Goal: Task Accomplishment & Management: Manage account settings

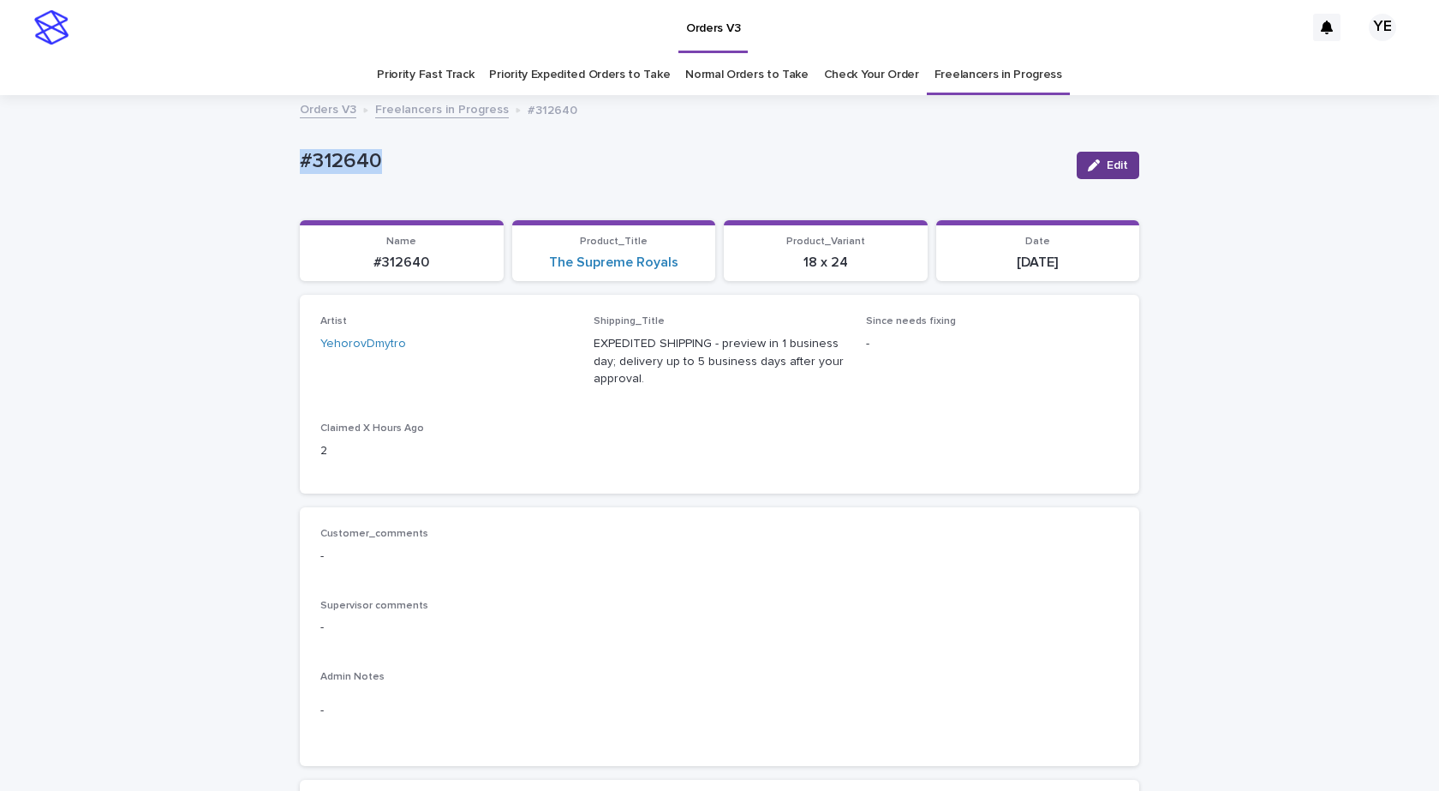
click at [1095, 176] on button "Edit" at bounding box center [1108, 165] width 63 height 27
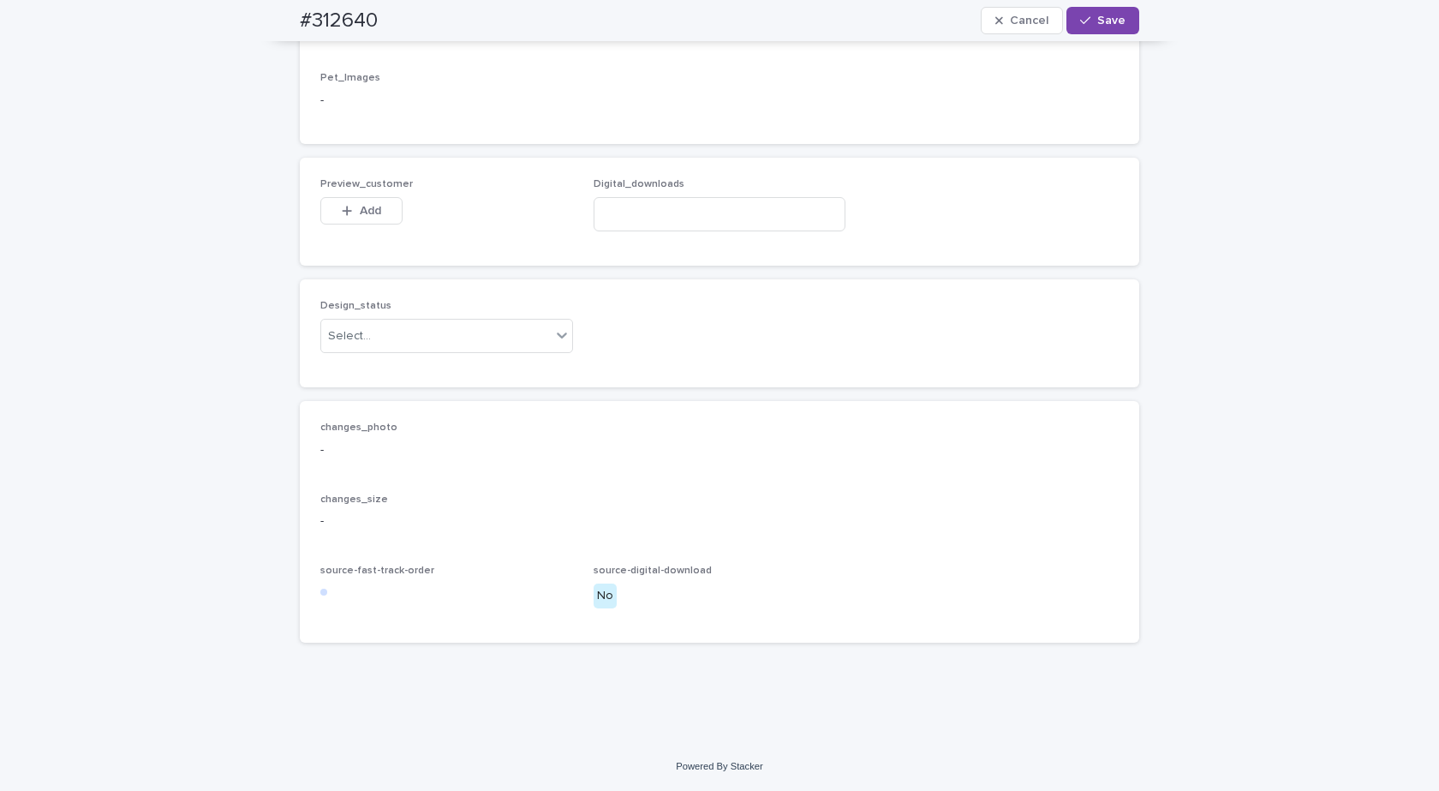
scroll to position [1303, 0]
click at [414, 343] on div "Select..." at bounding box center [436, 336] width 230 height 28
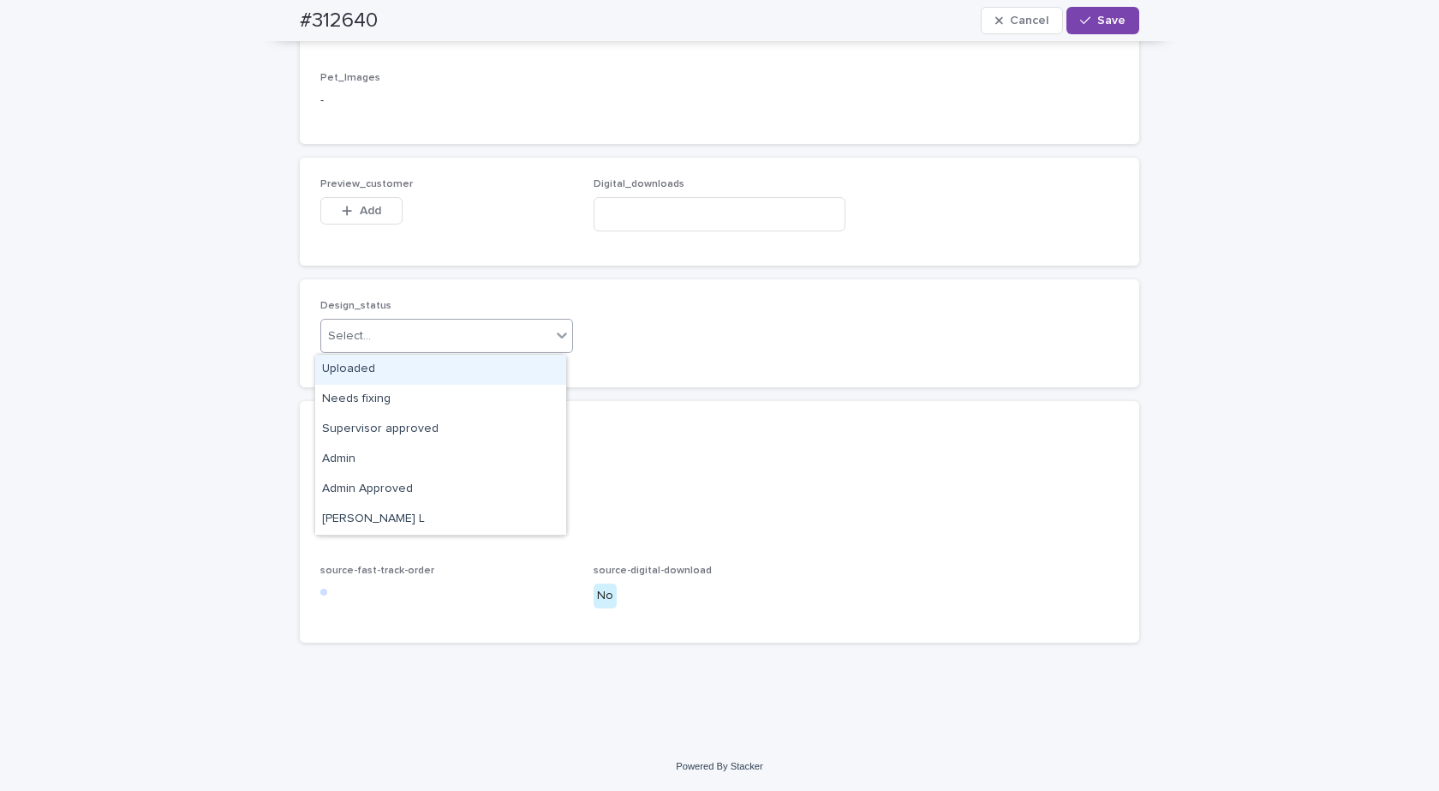
click at [344, 368] on div "Uploaded" at bounding box center [440, 370] width 251 height 30
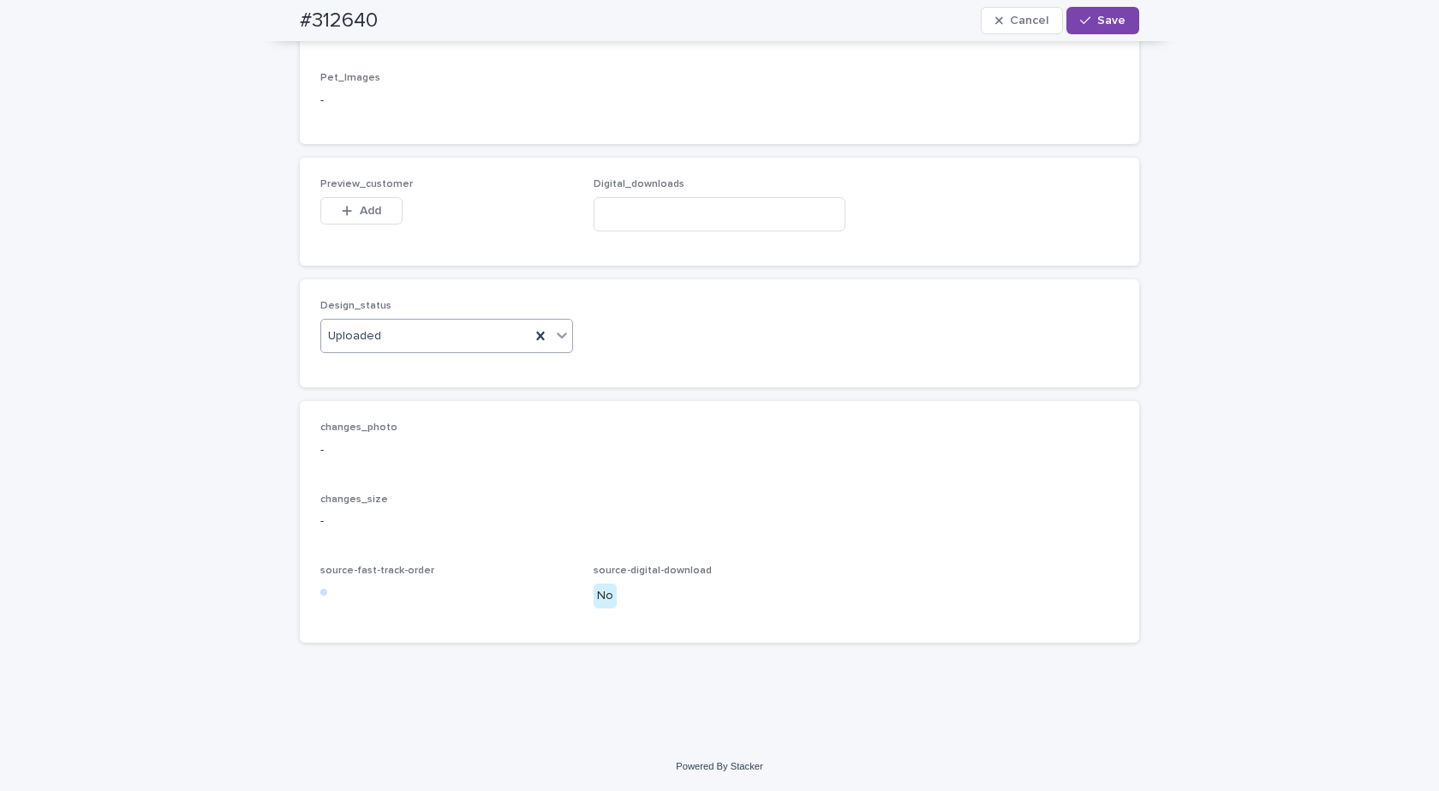
click at [348, 211] on div "button" at bounding box center [350, 211] width 17 height 12
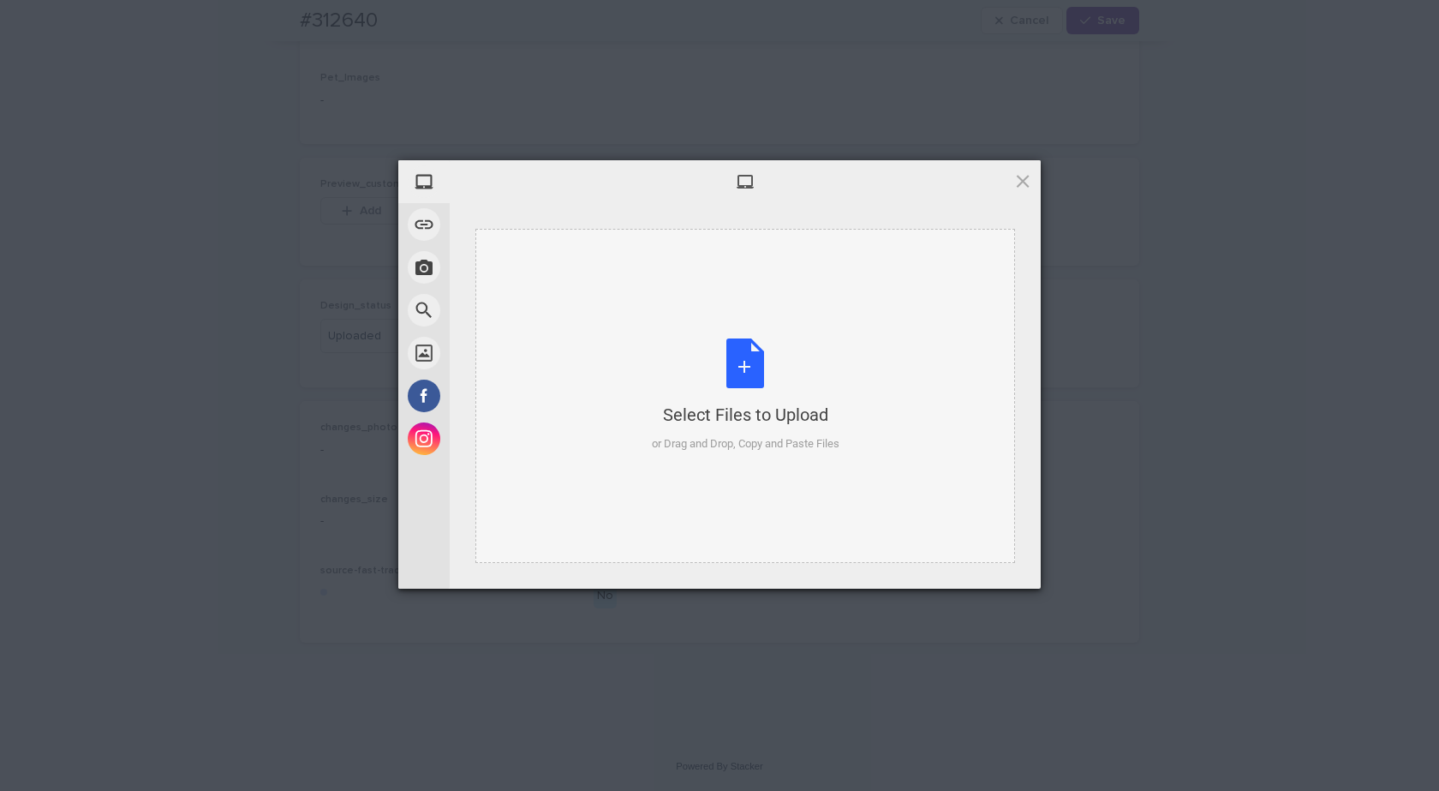
click at [729, 378] on div "Select Files to Upload or Drag and Drop, Copy and Paste Files" at bounding box center [746, 395] width 188 height 114
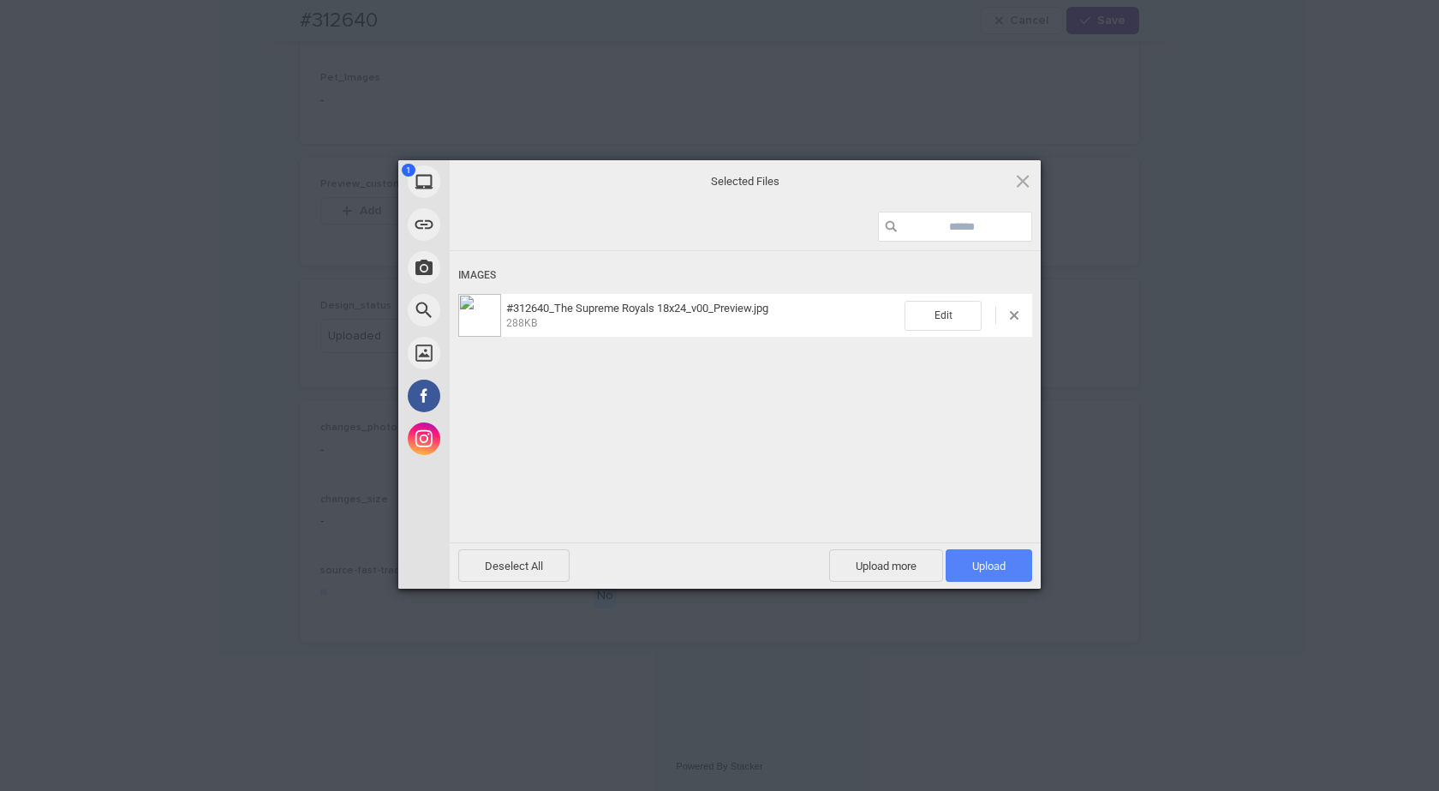
click at [1013, 572] on span "Upload 1" at bounding box center [989, 565] width 87 height 33
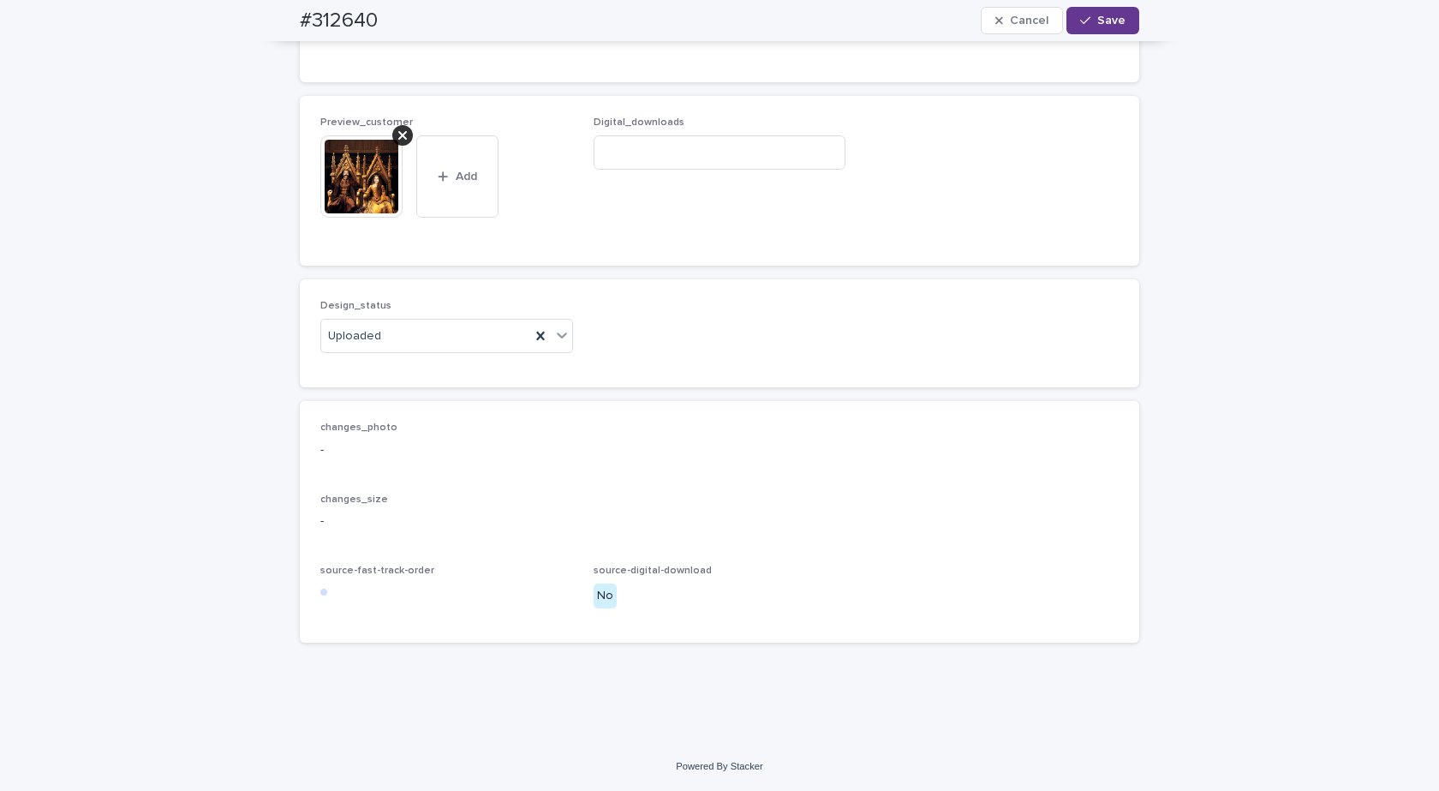
click at [1107, 12] on button "Save" at bounding box center [1102, 20] width 73 height 27
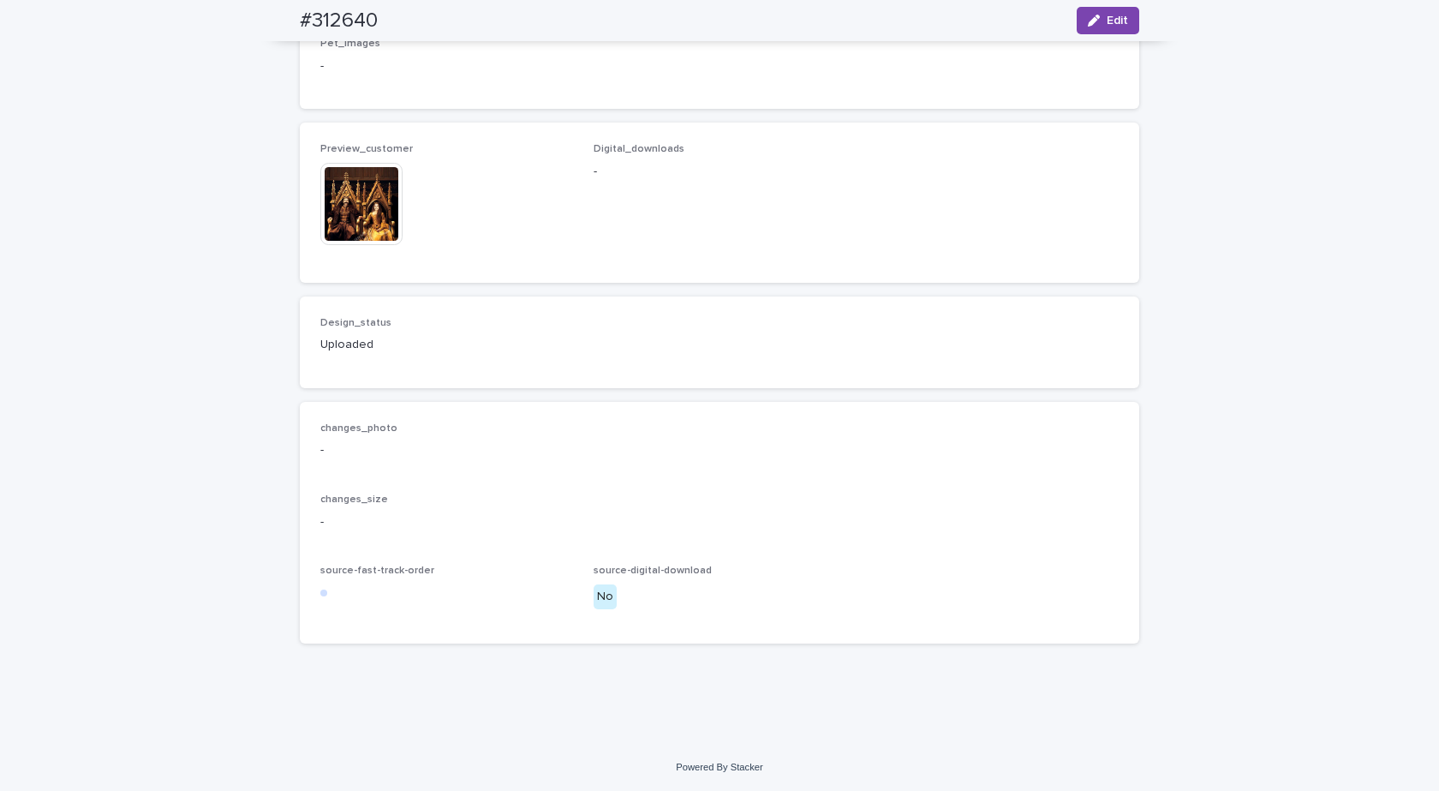
click at [377, 223] on img at bounding box center [361, 204] width 82 height 82
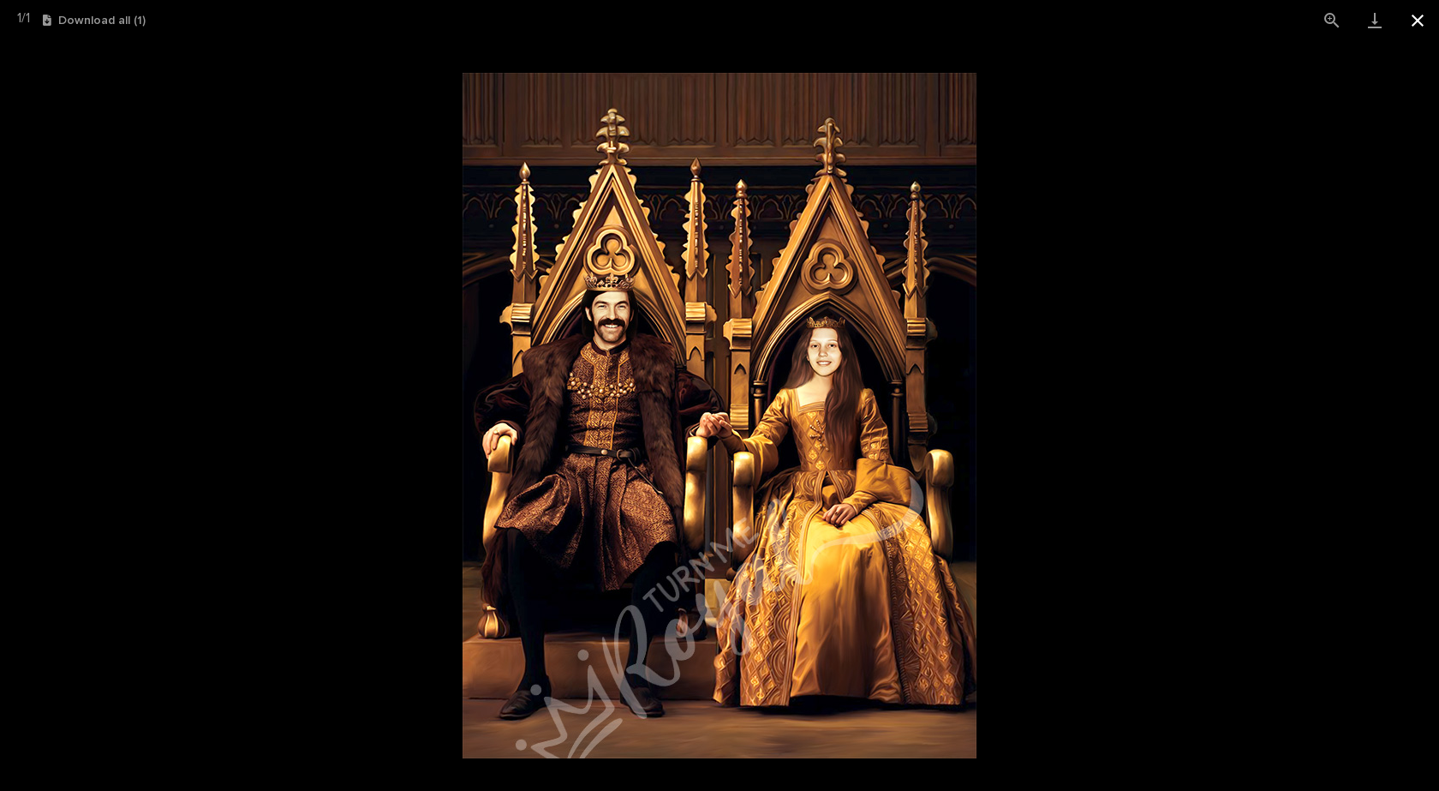
click at [1424, 14] on button "Close gallery" at bounding box center [1417, 20] width 43 height 40
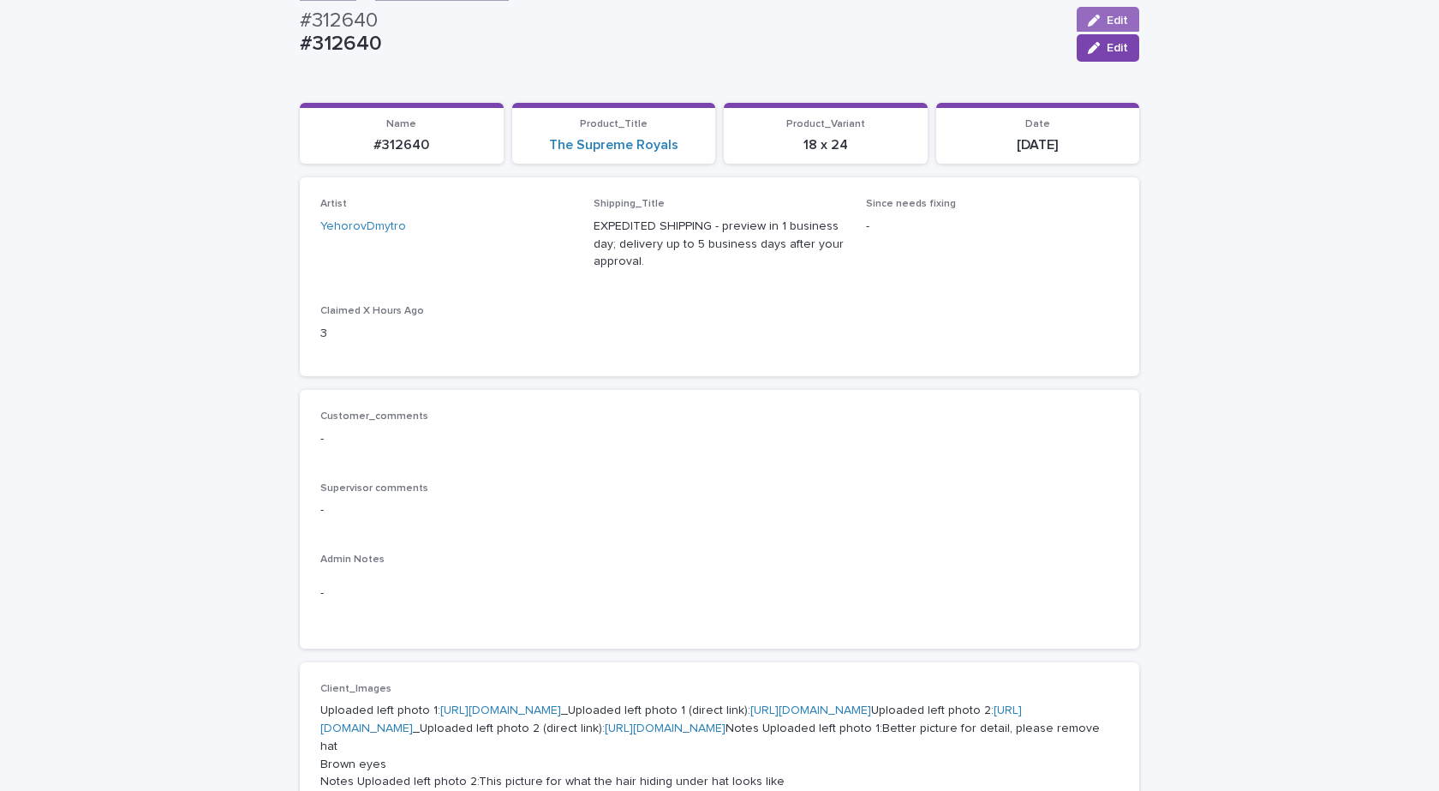
scroll to position [0, 0]
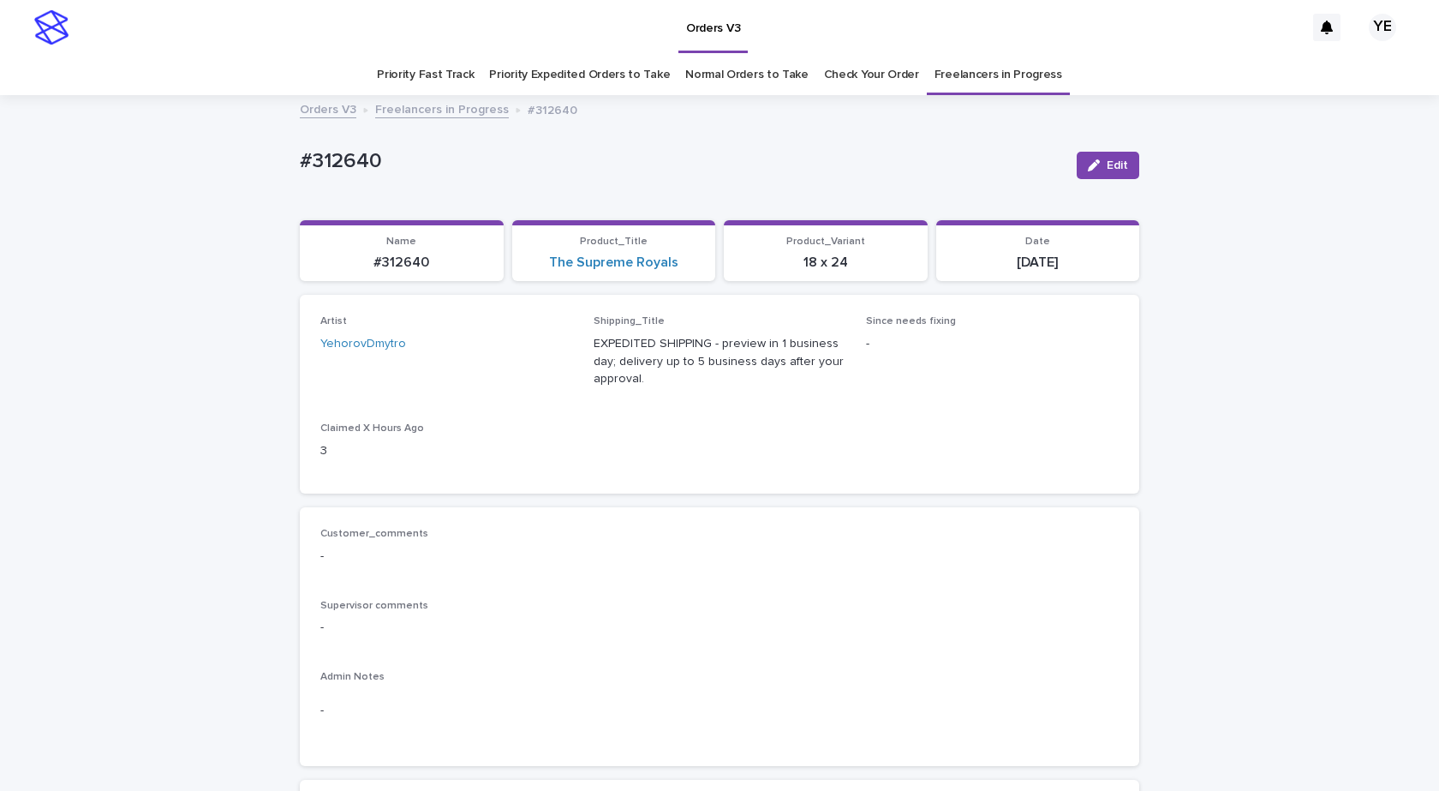
click at [406, 111] on link "Freelancers in Progress" at bounding box center [442, 109] width 134 height 20
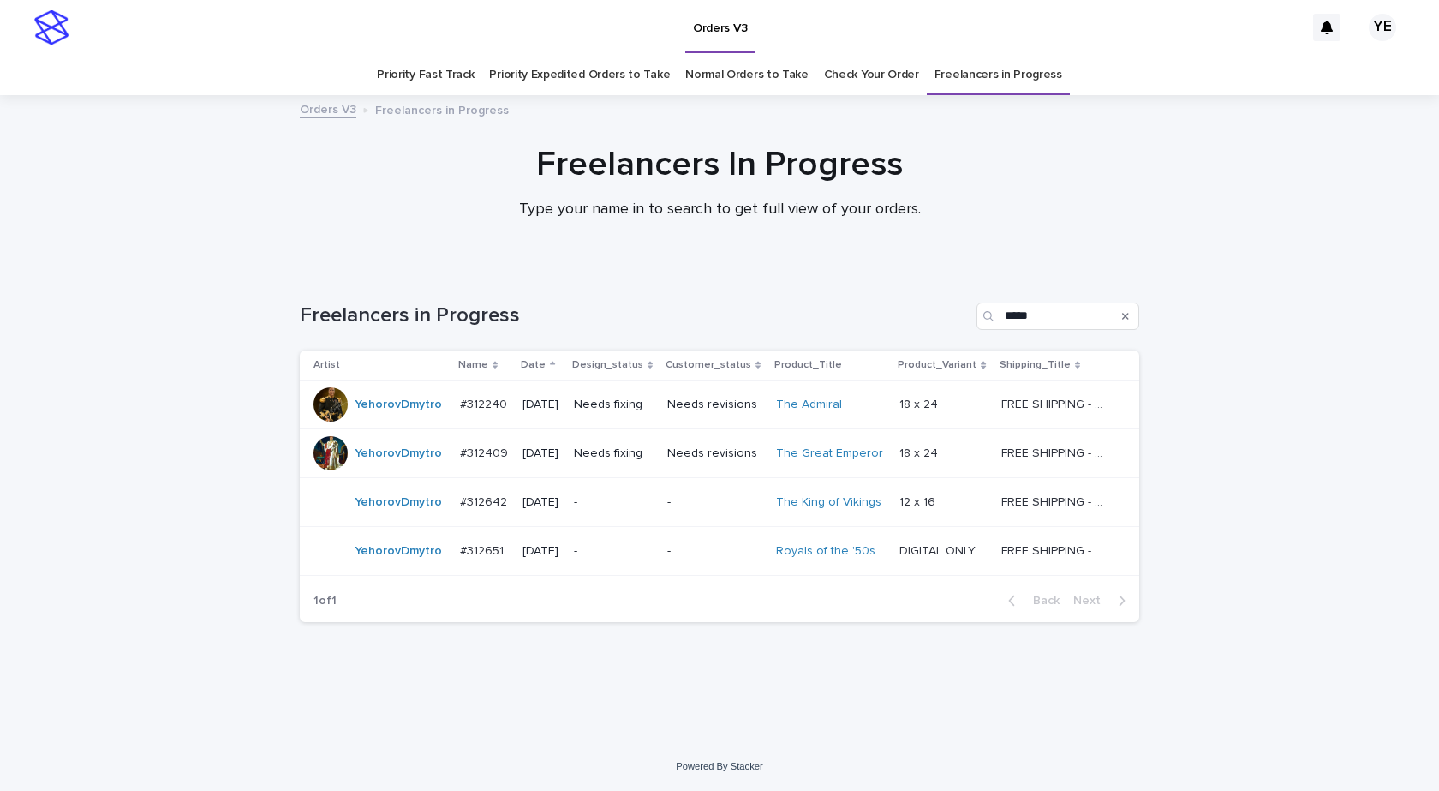
click at [396, 518] on div "YehorovDmytro" at bounding box center [379, 502] width 133 height 34
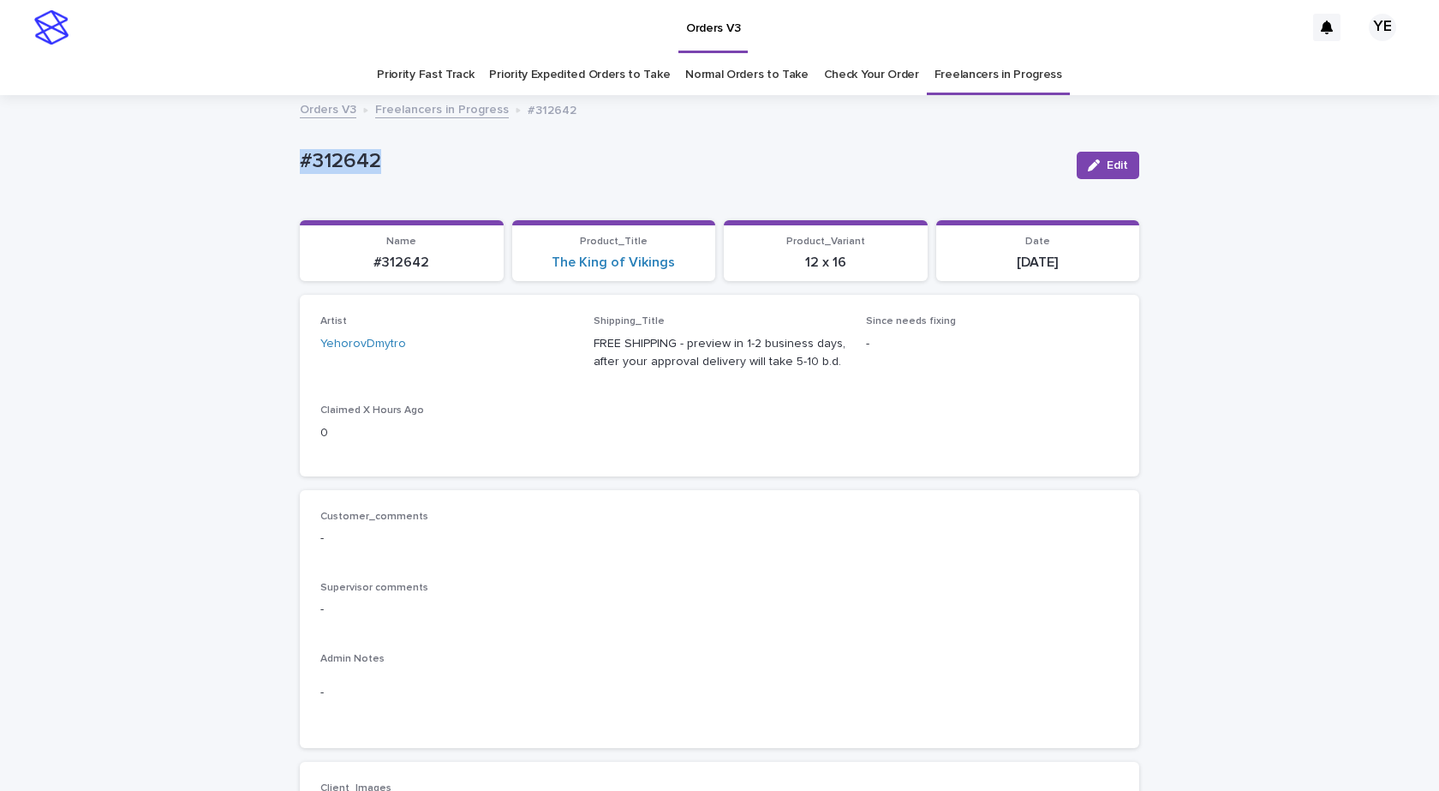
drag, startPoint x: 394, startPoint y: 162, endPoint x: 176, endPoint y: 180, distance: 219.2
copy p "#312642"
click at [1112, 152] on button "Edit" at bounding box center [1108, 165] width 63 height 27
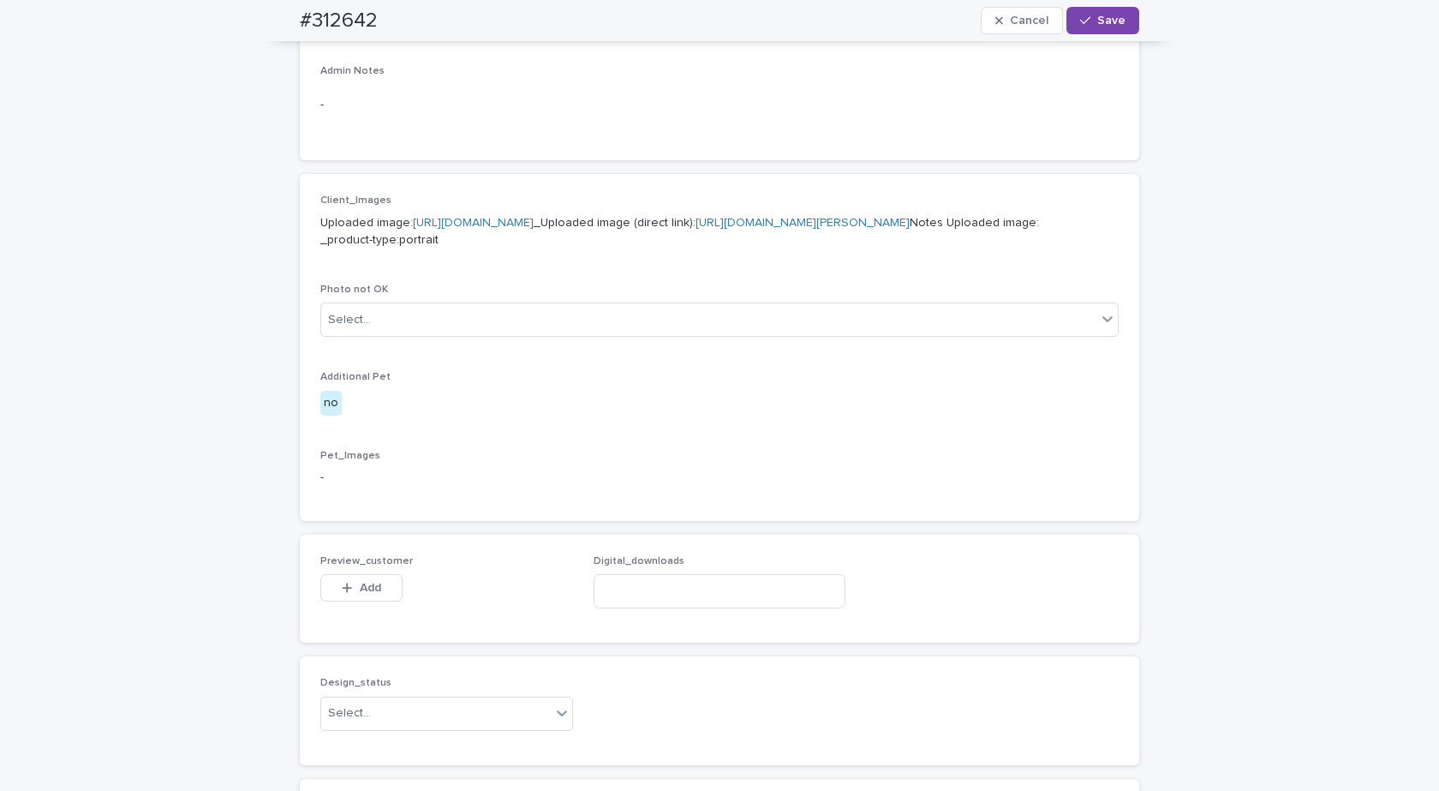
scroll to position [771, 0]
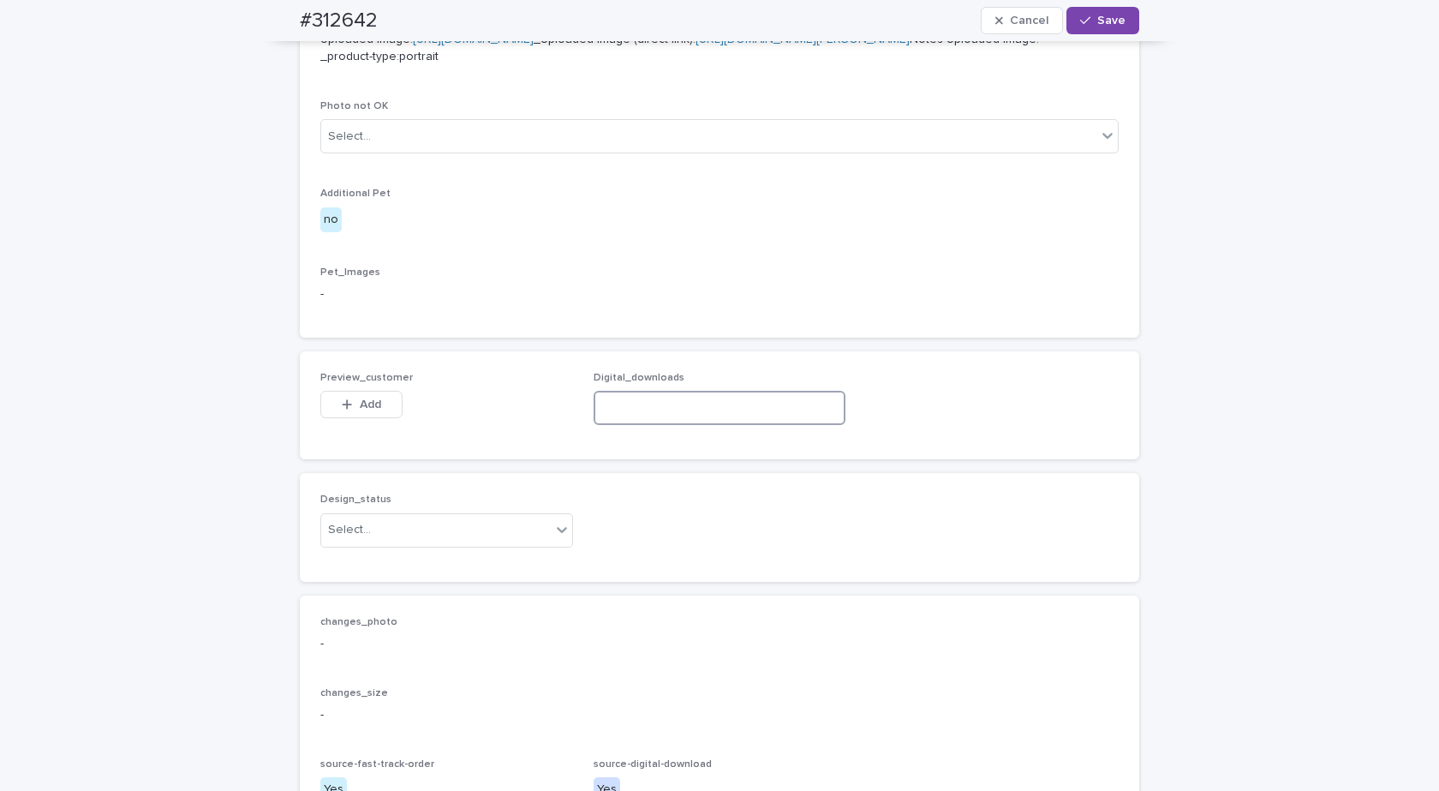
click at [649, 425] on input at bounding box center [720, 408] width 253 height 34
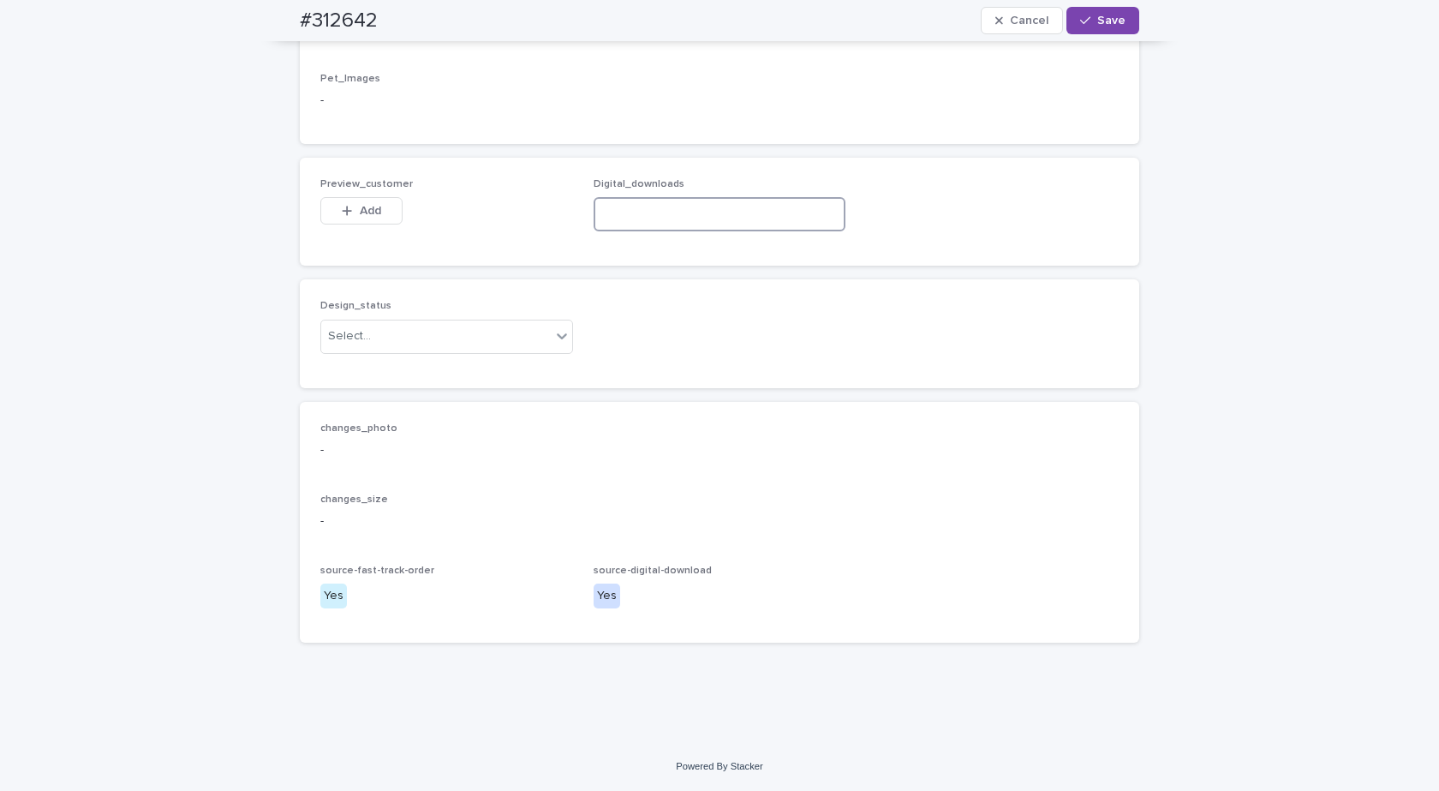
scroll to position [1072, 0]
paste input "**********"
type input "**********"
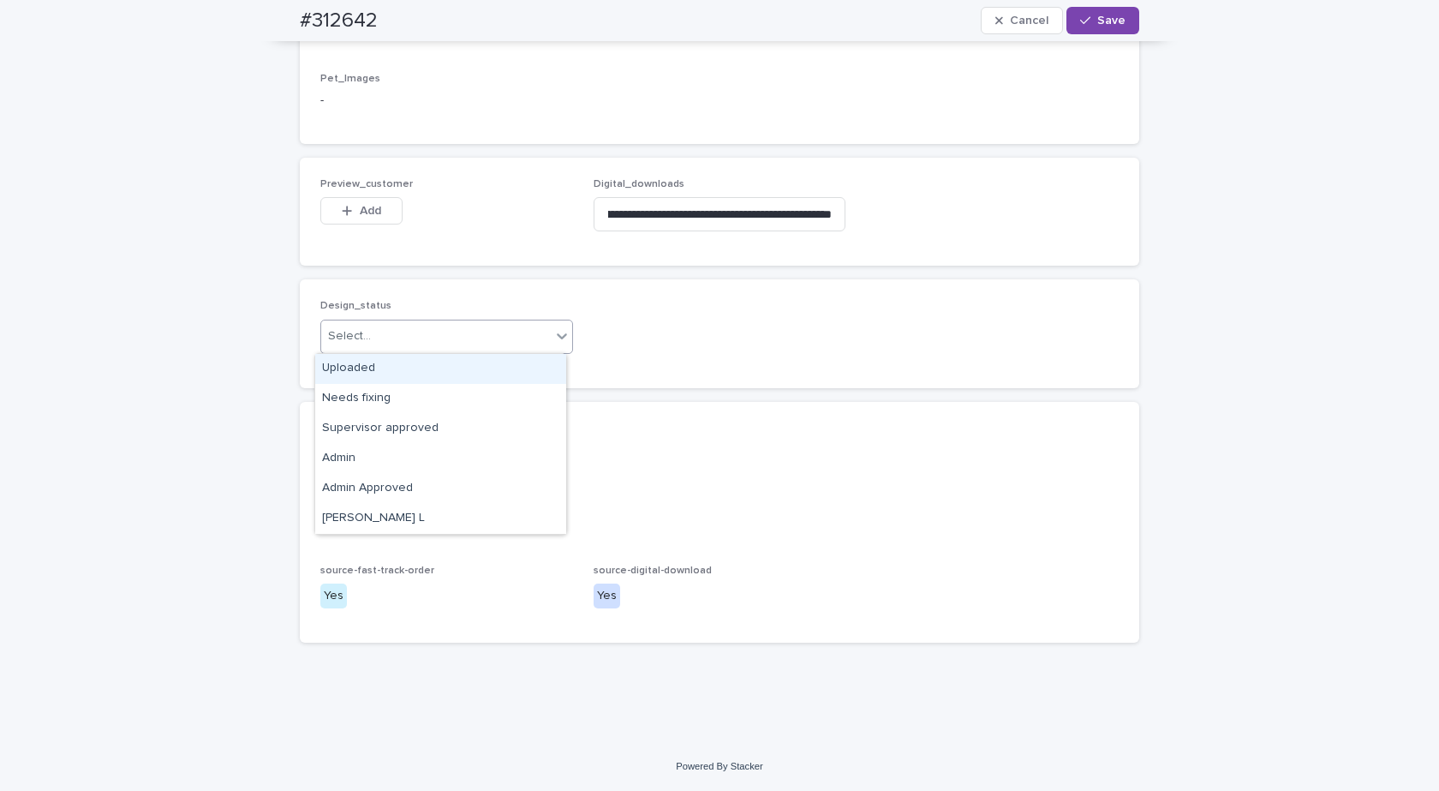
click at [469, 338] on div "Select..." at bounding box center [436, 336] width 230 height 28
click at [374, 374] on div "Uploaded" at bounding box center [440, 369] width 251 height 30
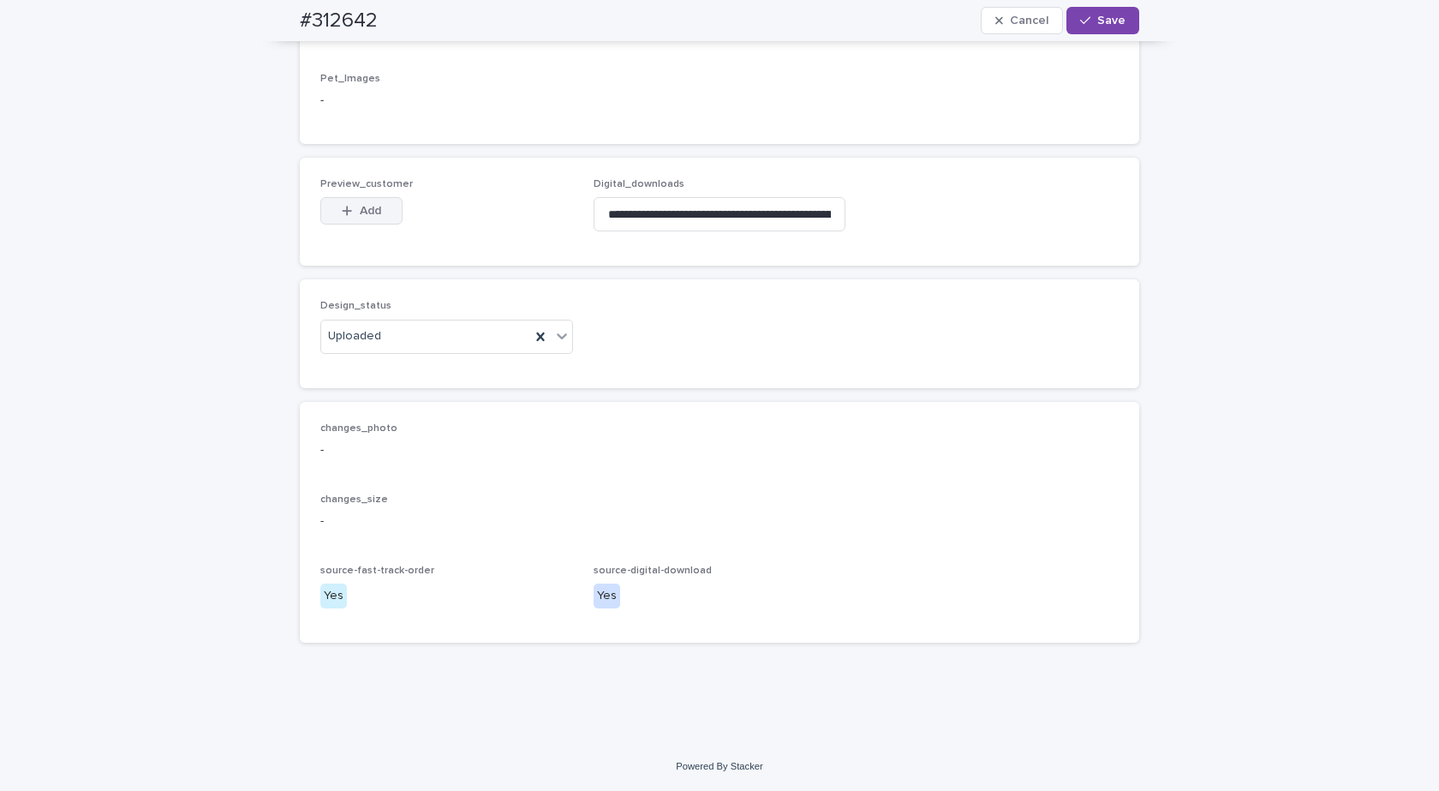
click at [361, 223] on button "Add" at bounding box center [361, 210] width 82 height 27
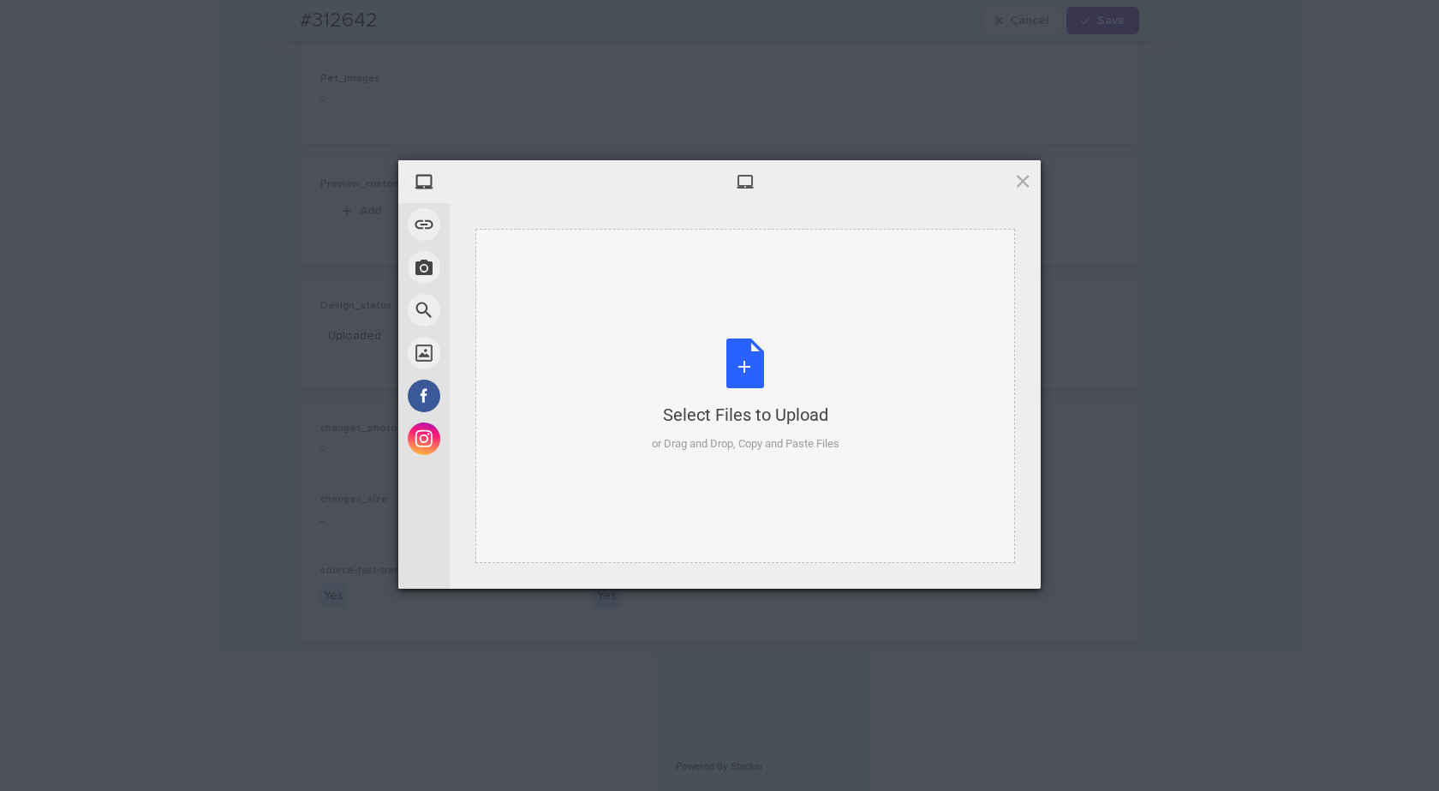
click at [733, 355] on div "Select Files to Upload or Drag and Drop, Copy and Paste Files" at bounding box center [746, 395] width 188 height 114
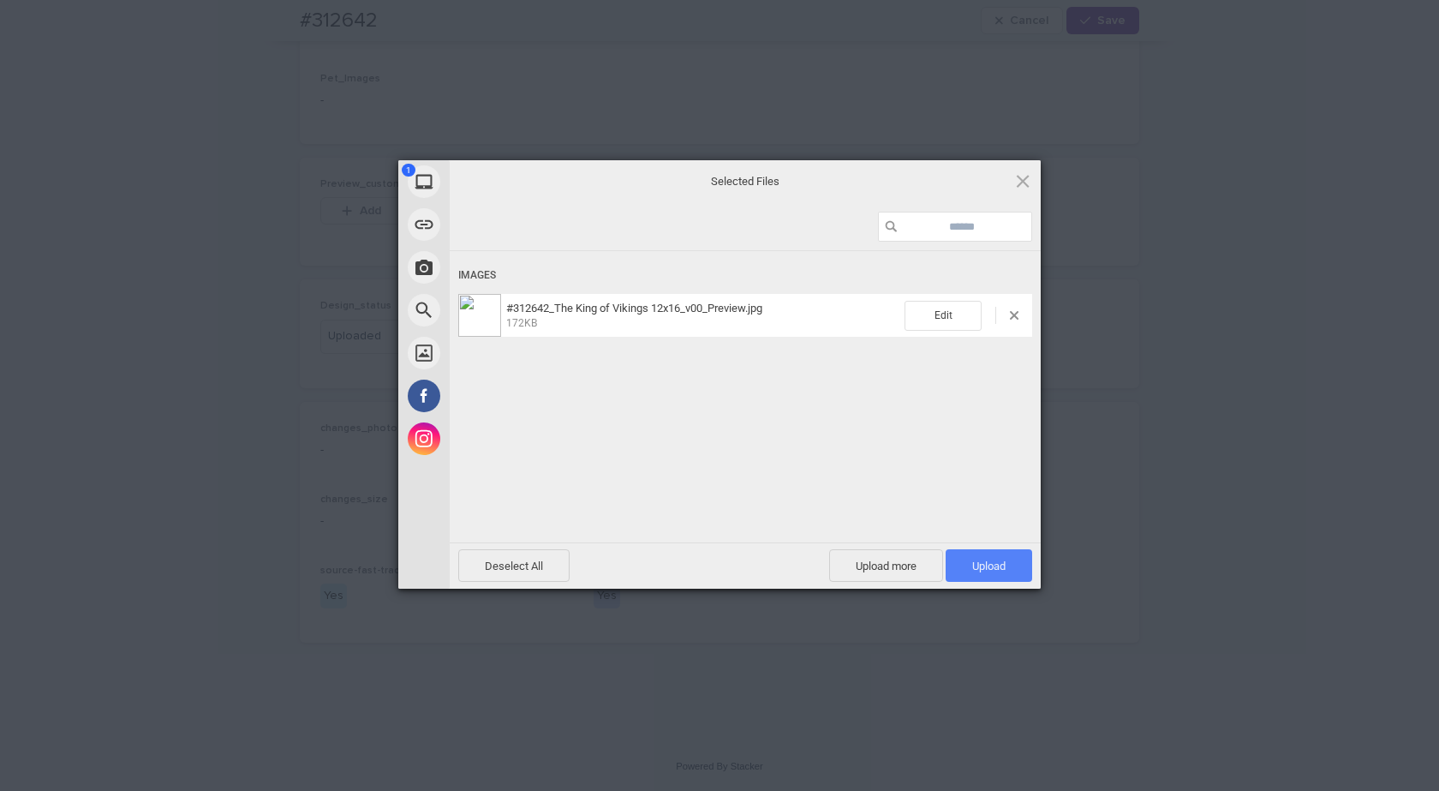
click at [982, 553] on span "Upload 1" at bounding box center [989, 565] width 87 height 33
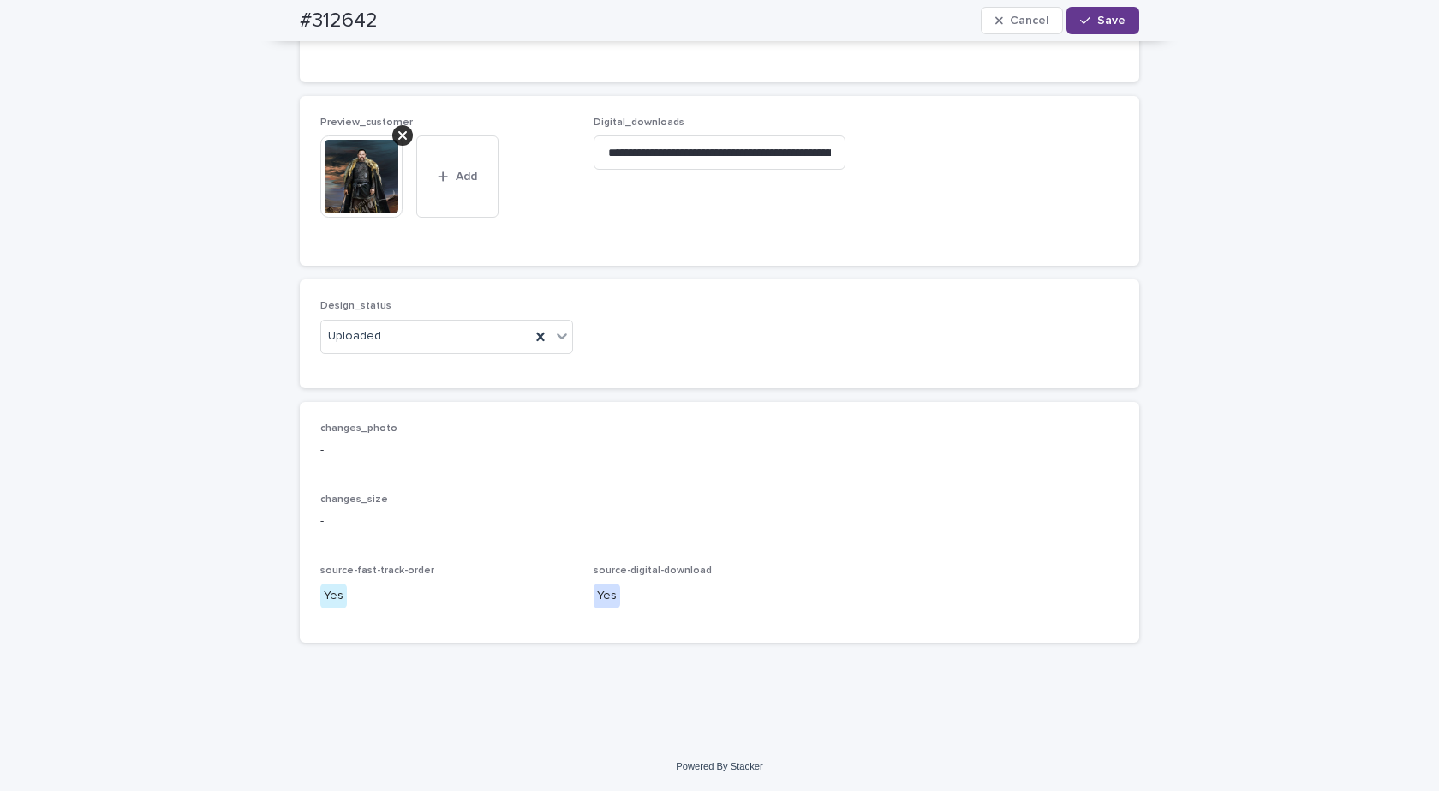
click at [1098, 18] on span "Save" at bounding box center [1111, 21] width 28 height 12
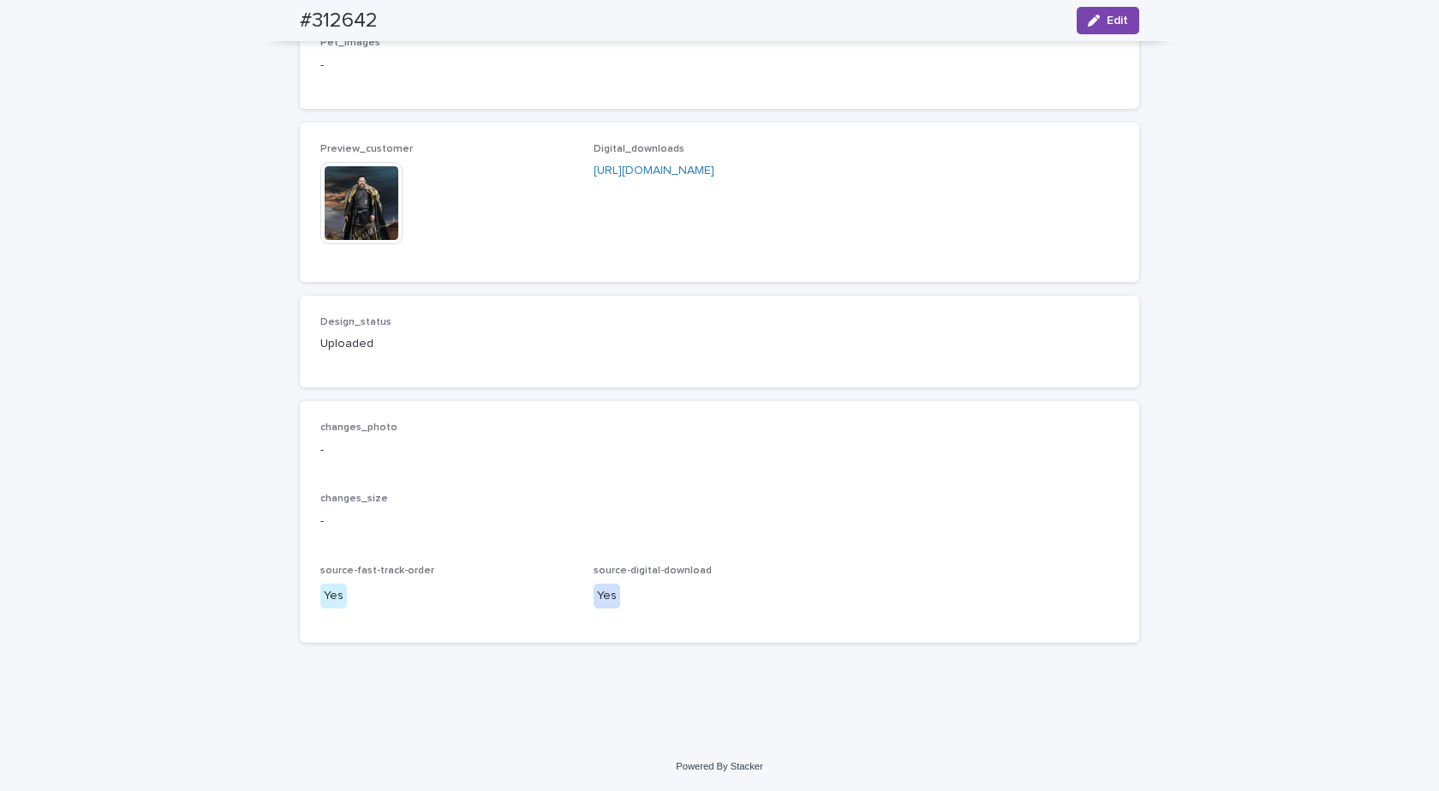
click at [360, 214] on img at bounding box center [361, 203] width 82 height 82
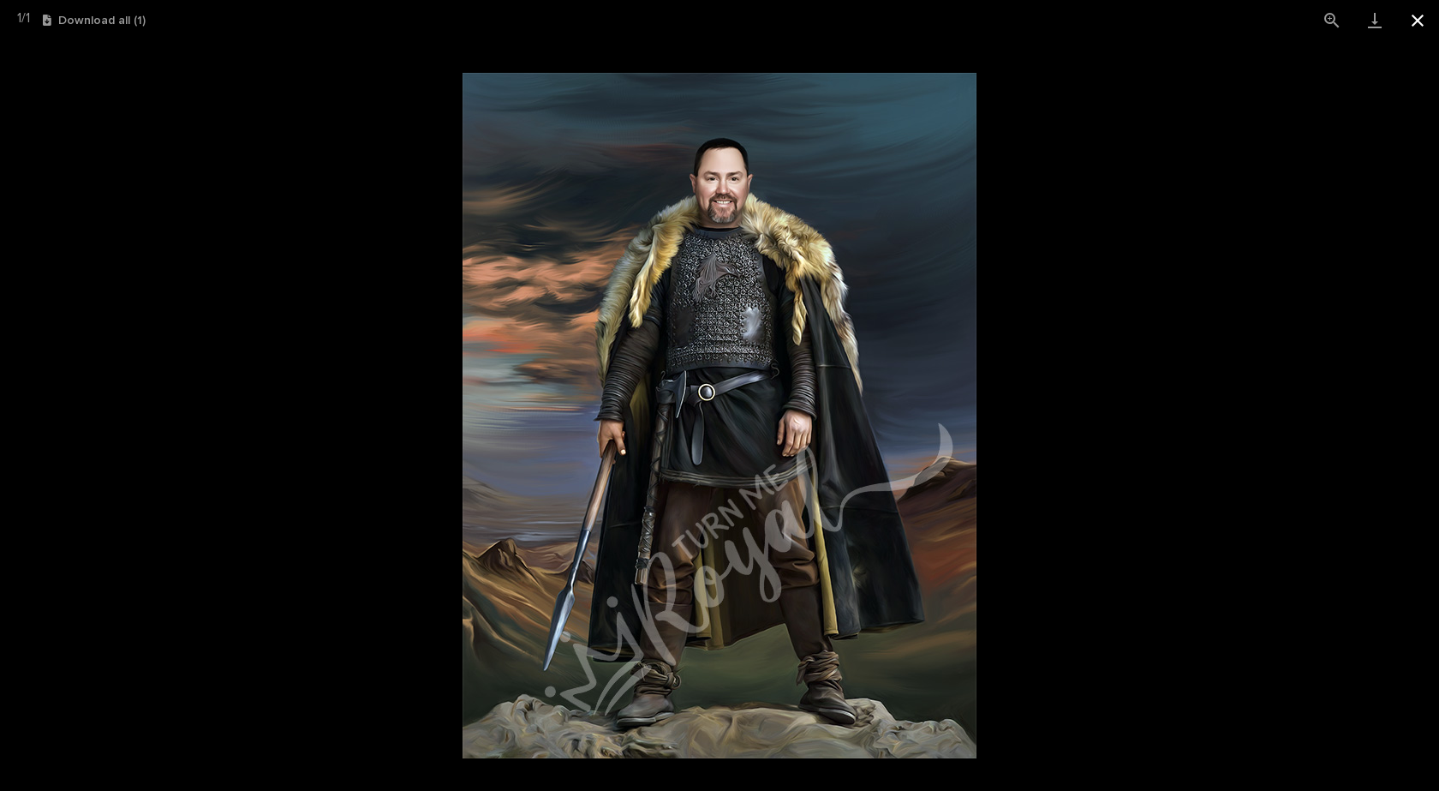
click at [1416, 28] on button "Close gallery" at bounding box center [1417, 20] width 43 height 40
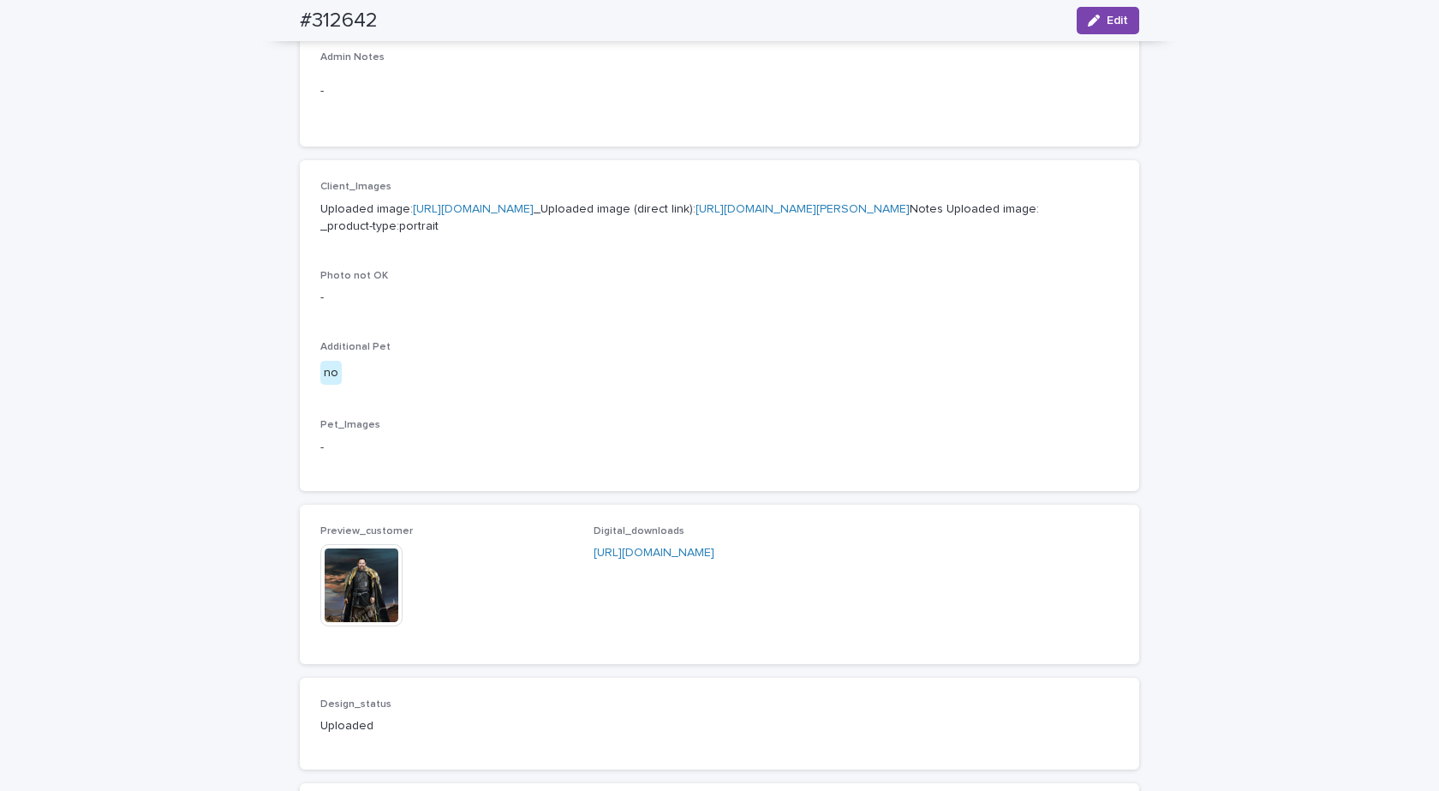
scroll to position [857, 0]
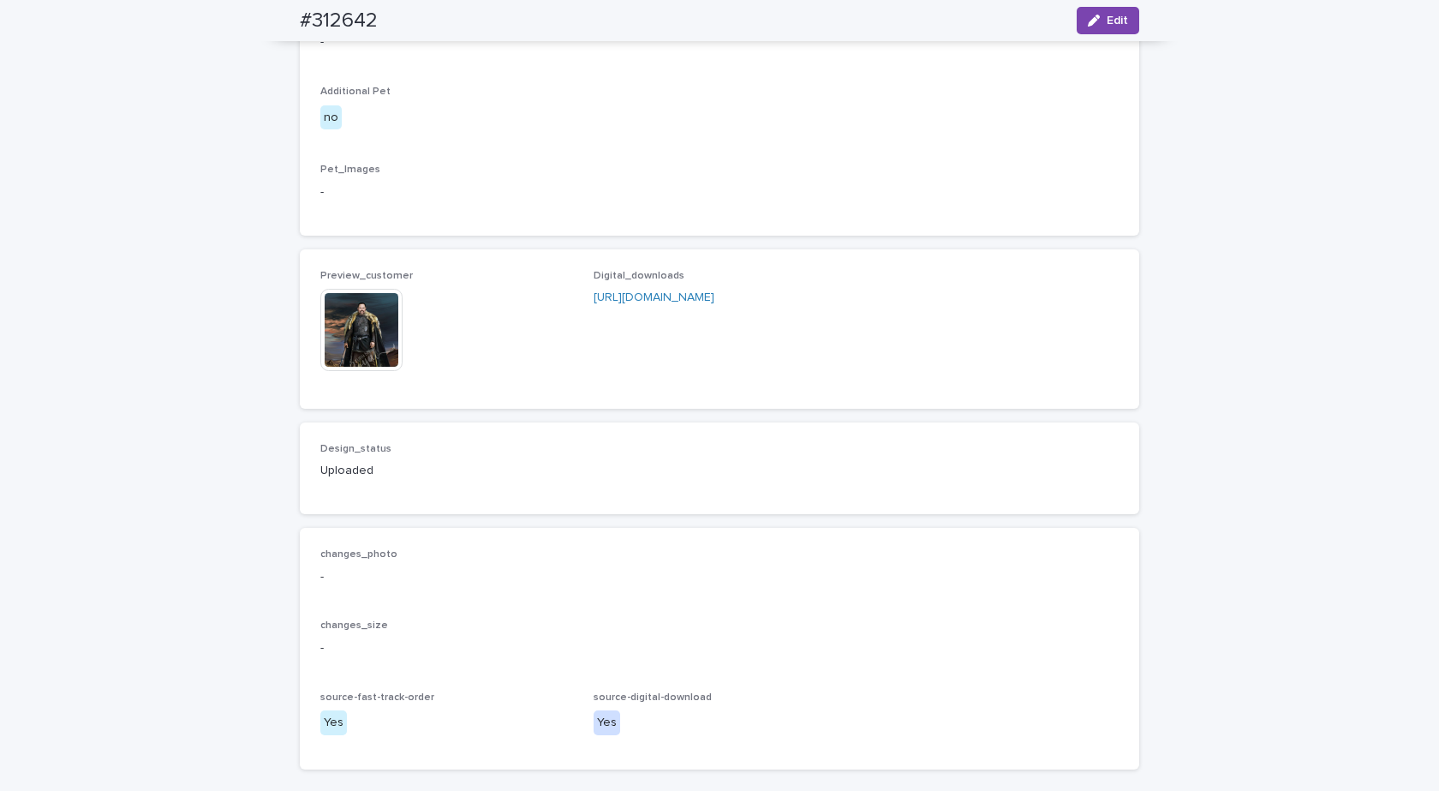
click at [331, 371] on img at bounding box center [361, 330] width 82 height 82
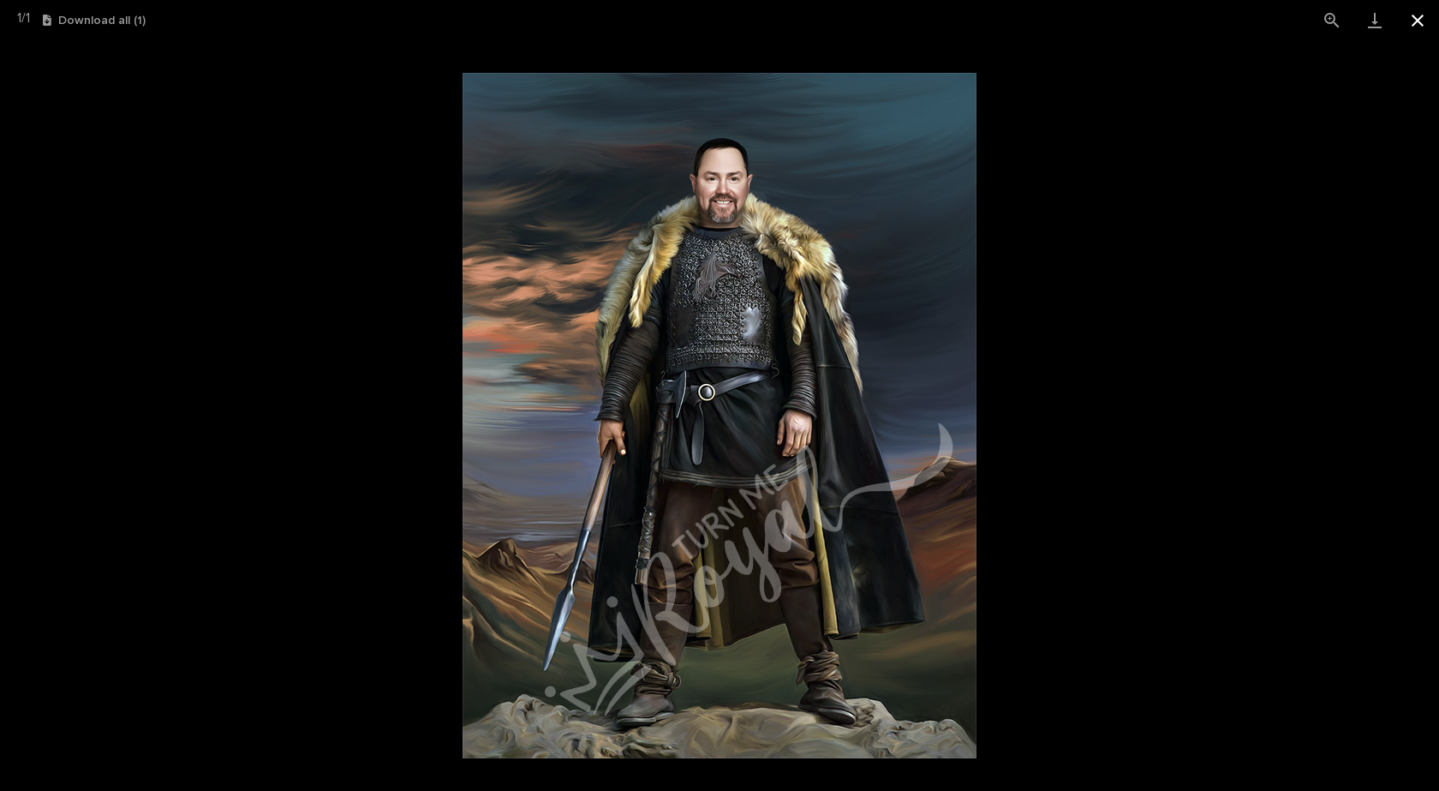
click at [1421, 21] on button "Close gallery" at bounding box center [1417, 20] width 43 height 40
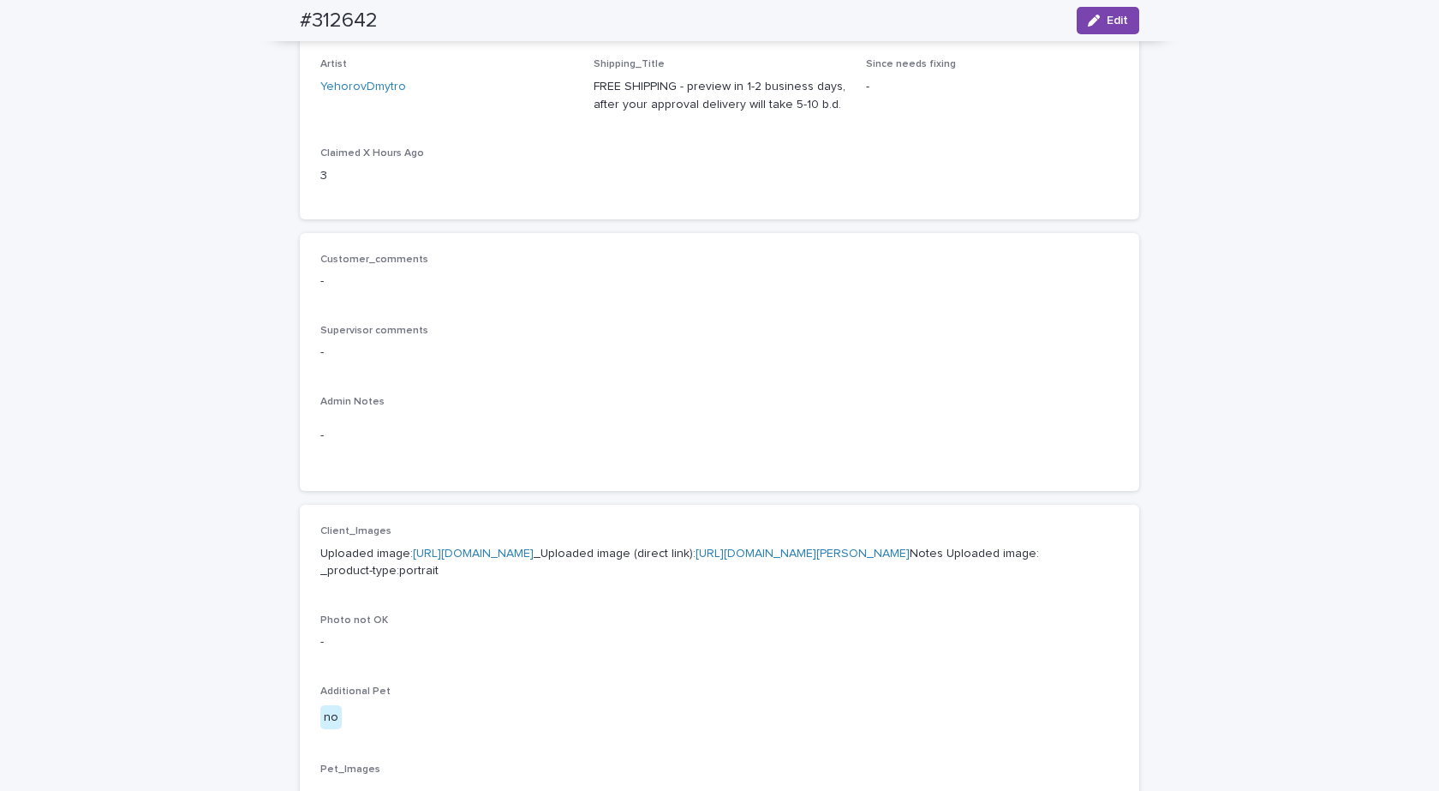
scroll to position [0, 0]
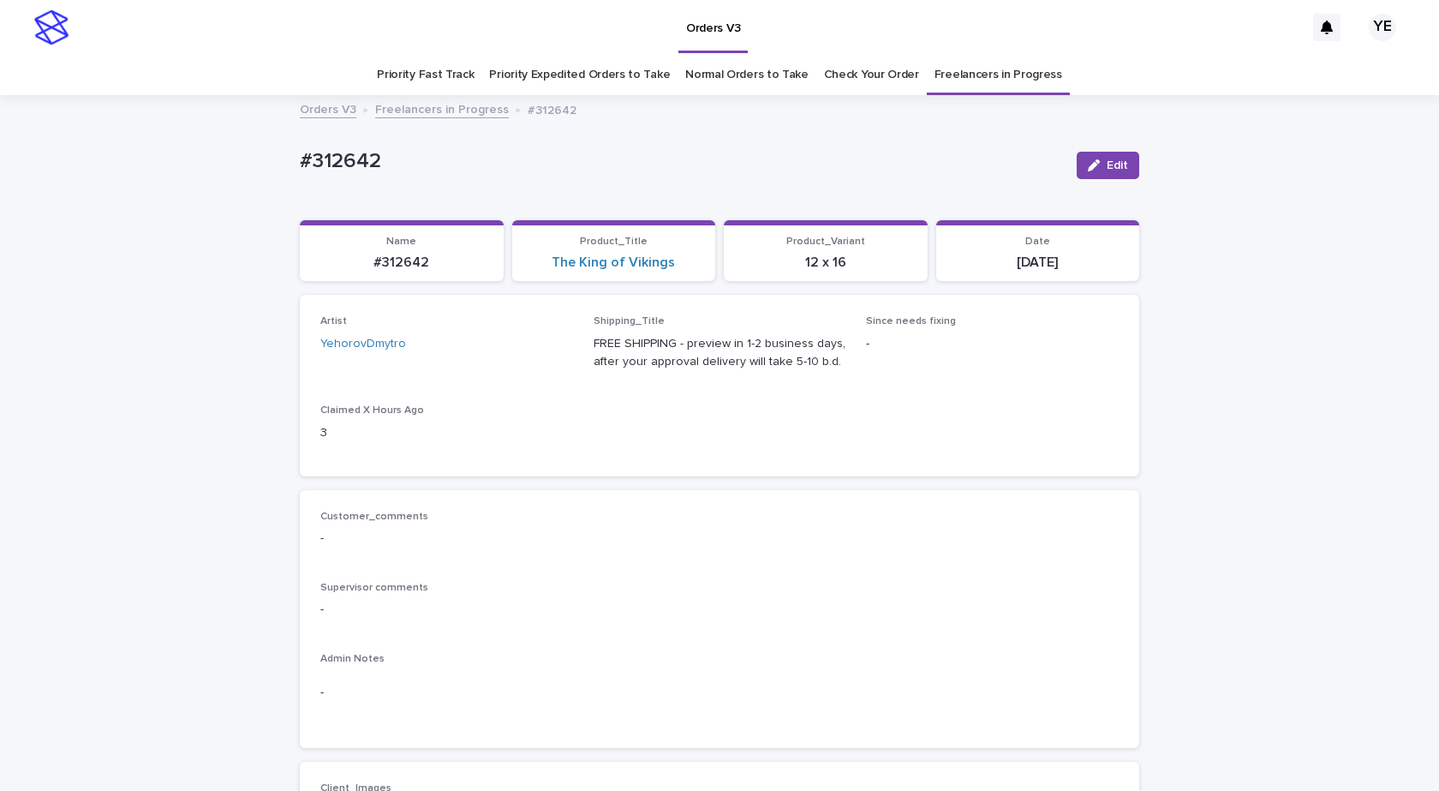
click at [455, 102] on link "Freelancers in Progress" at bounding box center [442, 109] width 134 height 20
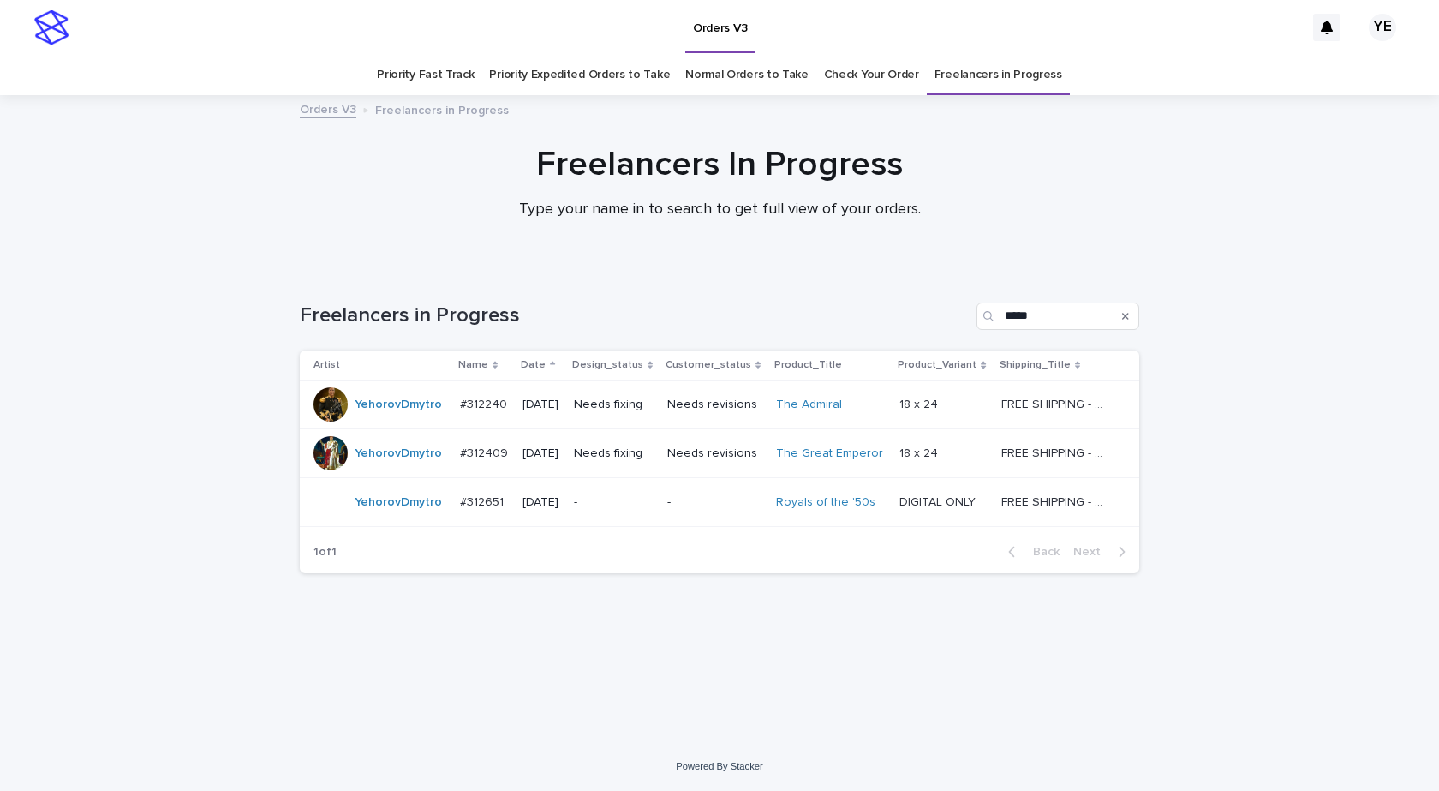
click at [418, 521] on td "YehorovDmytro" at bounding box center [376, 502] width 153 height 49
click at [376, 469] on div "YehorovDmytro" at bounding box center [379, 453] width 133 height 34
click at [385, 519] on div "YehorovDmytro" at bounding box center [379, 502] width 133 height 34
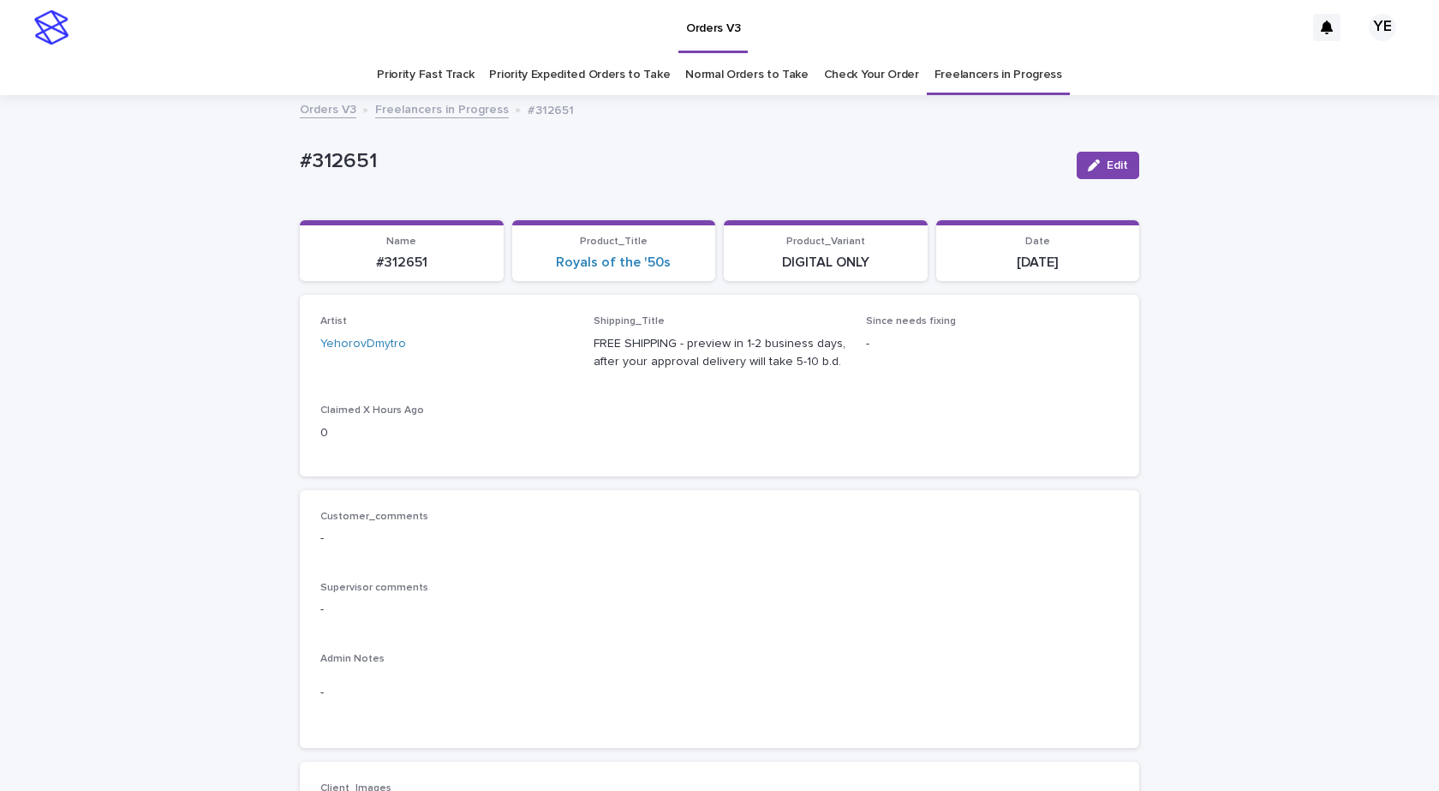
scroll to position [55, 0]
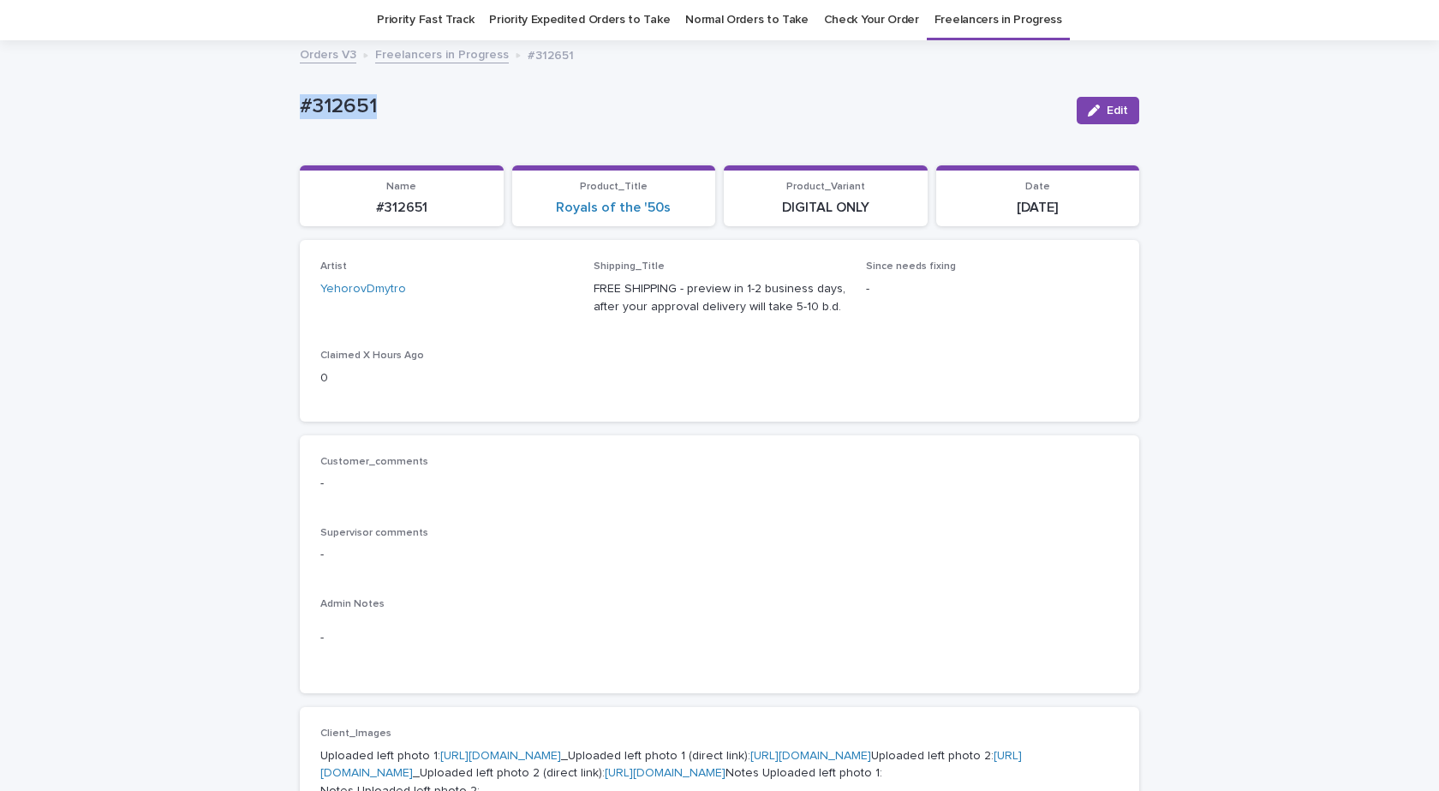
drag, startPoint x: 409, startPoint y: 106, endPoint x: 188, endPoint y: 94, distance: 220.5
copy p "#312651"
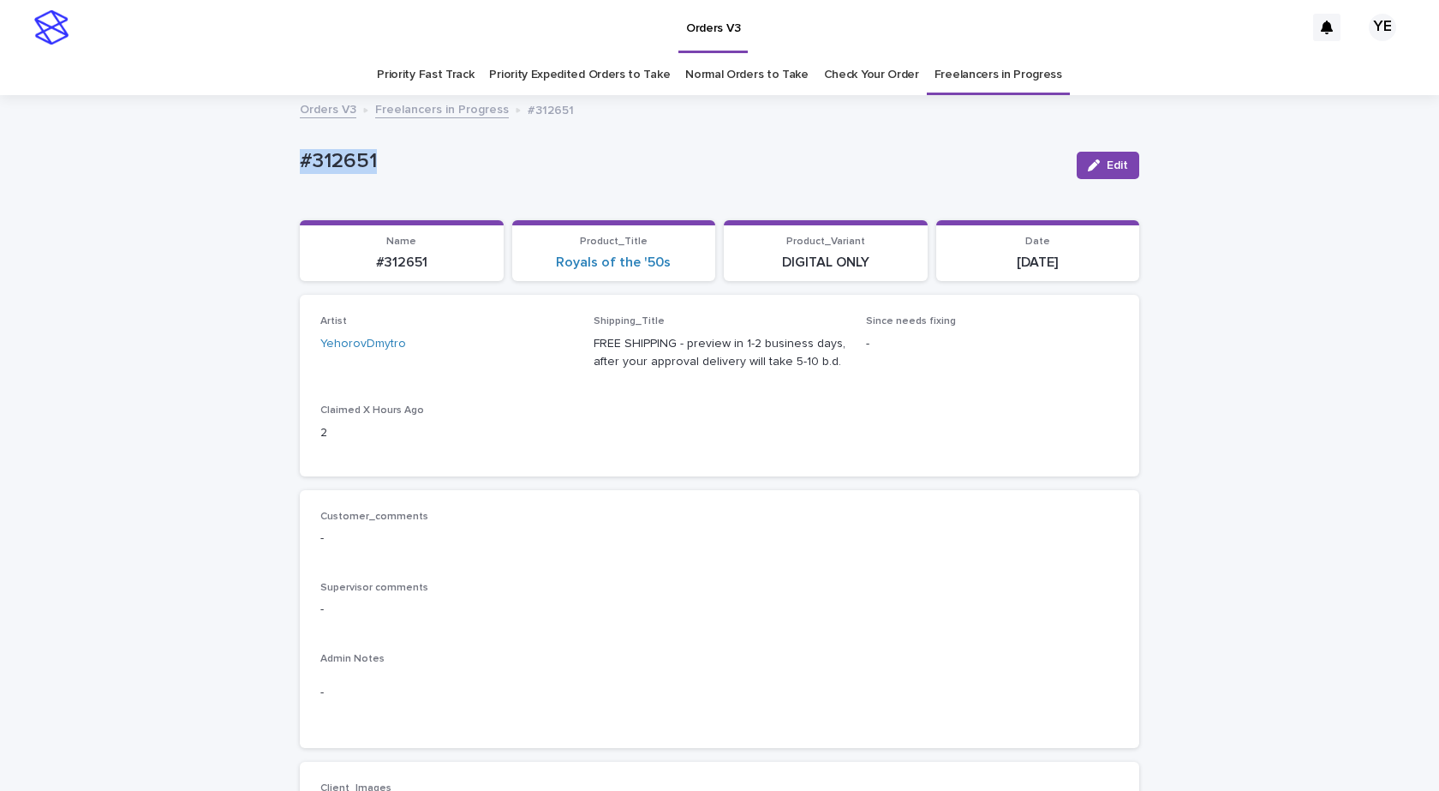
drag, startPoint x: 1084, startPoint y: 170, endPoint x: 1062, endPoint y: 219, distance: 53.3
click at [1088, 170] on icon "button" at bounding box center [1094, 165] width 12 height 12
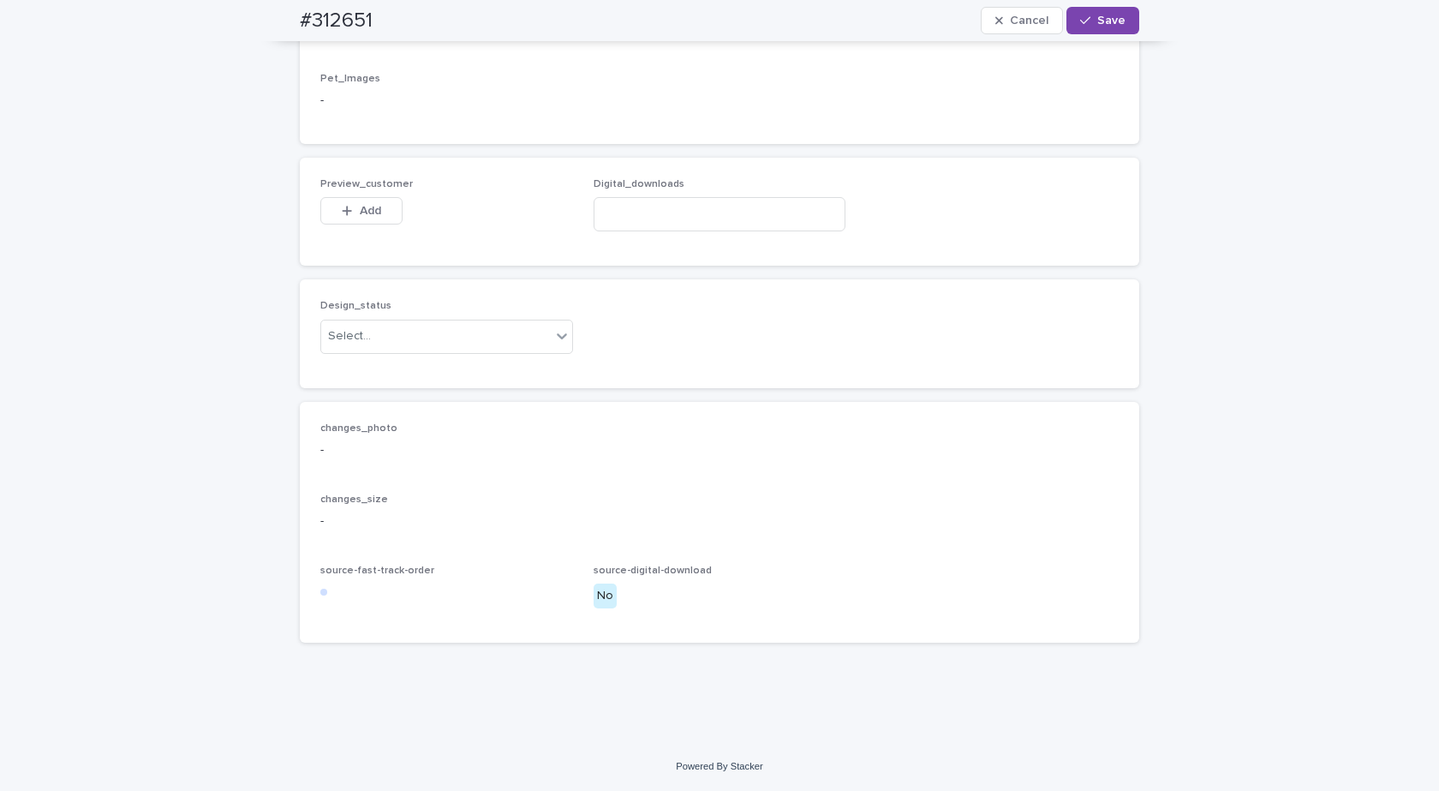
scroll to position [1392, 0]
click at [718, 212] on input at bounding box center [720, 214] width 253 height 34
paste input "**********"
type input "**********"
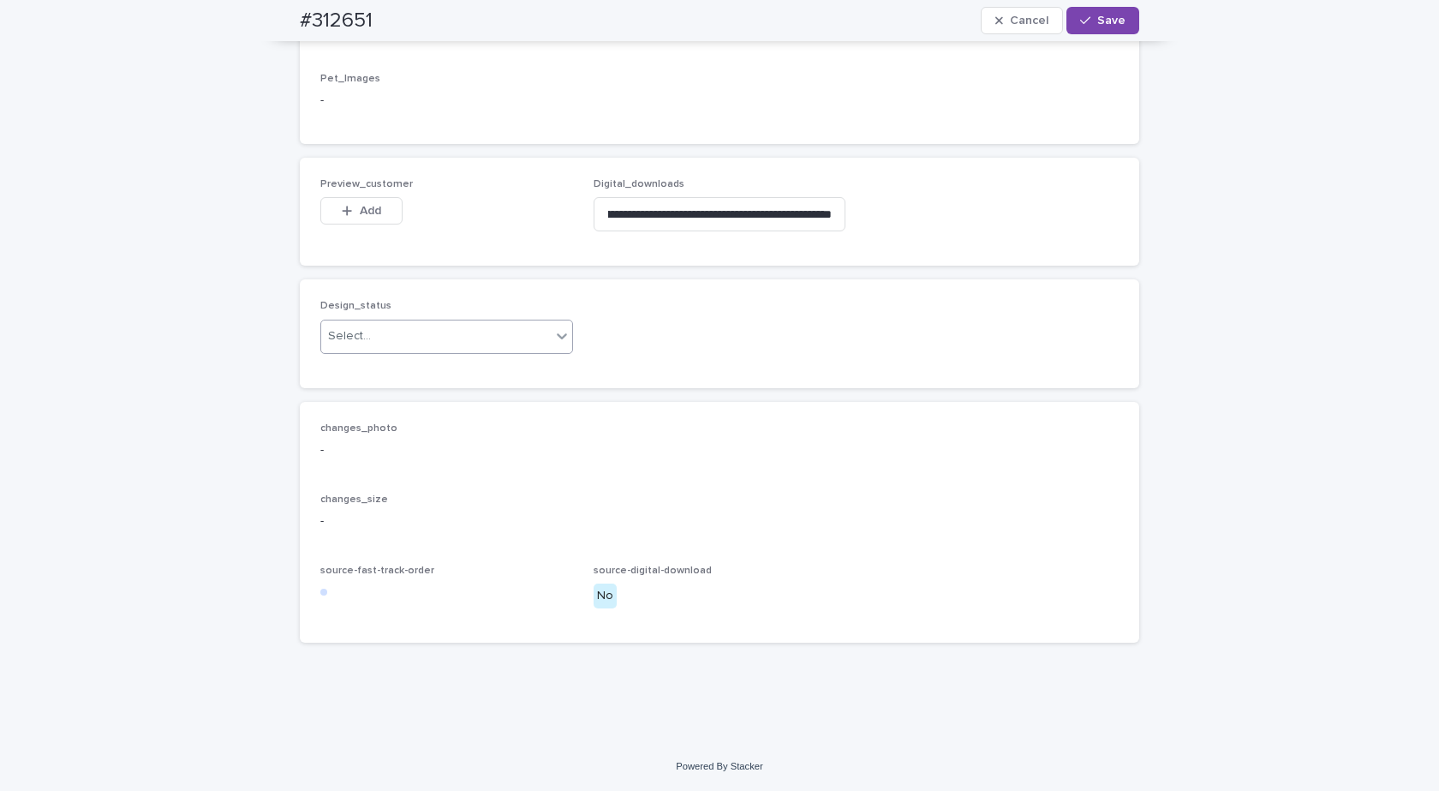
click at [428, 324] on div "Design_status Select..." at bounding box center [446, 333] width 253 height 67
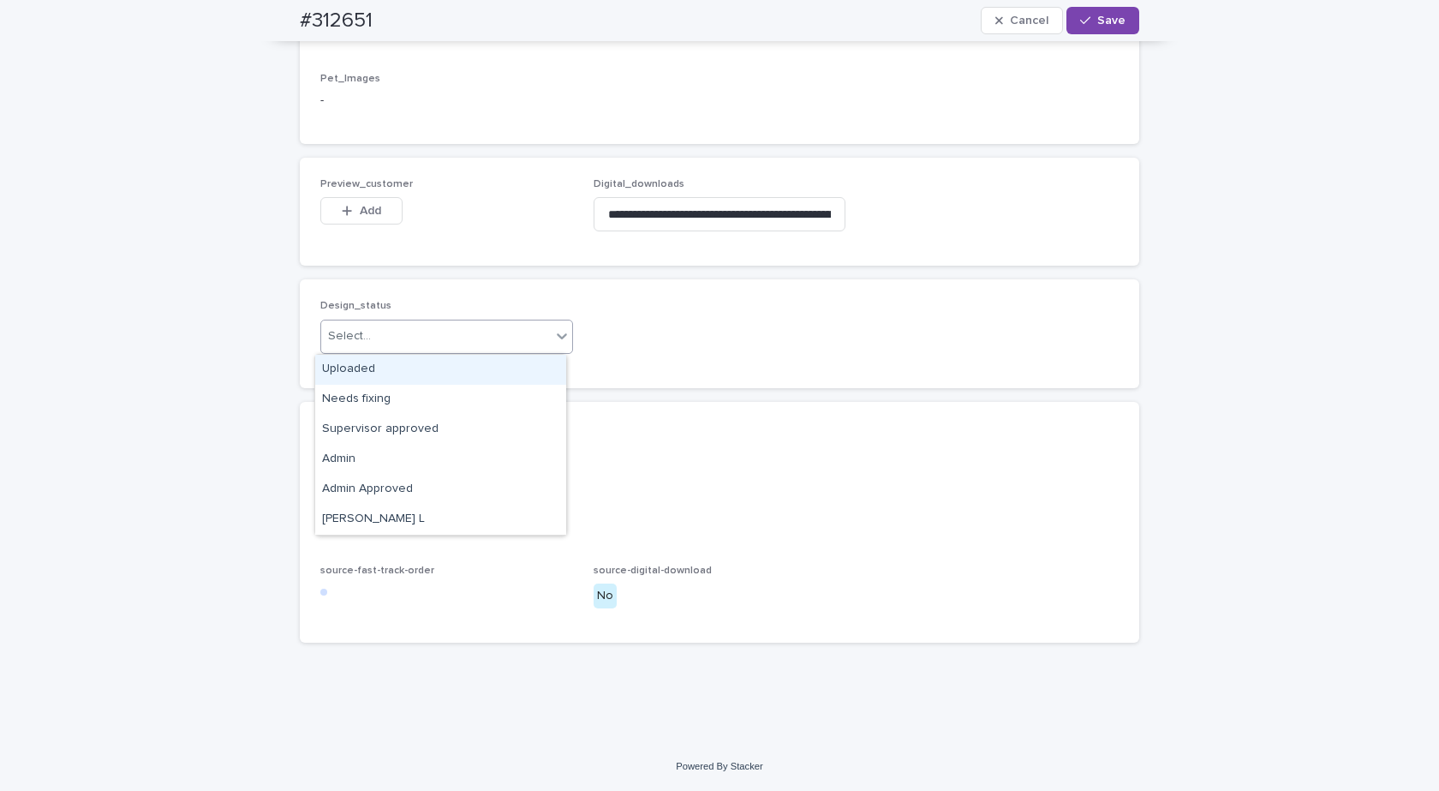
click at [374, 339] on div "Select..." at bounding box center [436, 336] width 230 height 28
click at [333, 378] on div "Uploaded" at bounding box center [440, 370] width 251 height 30
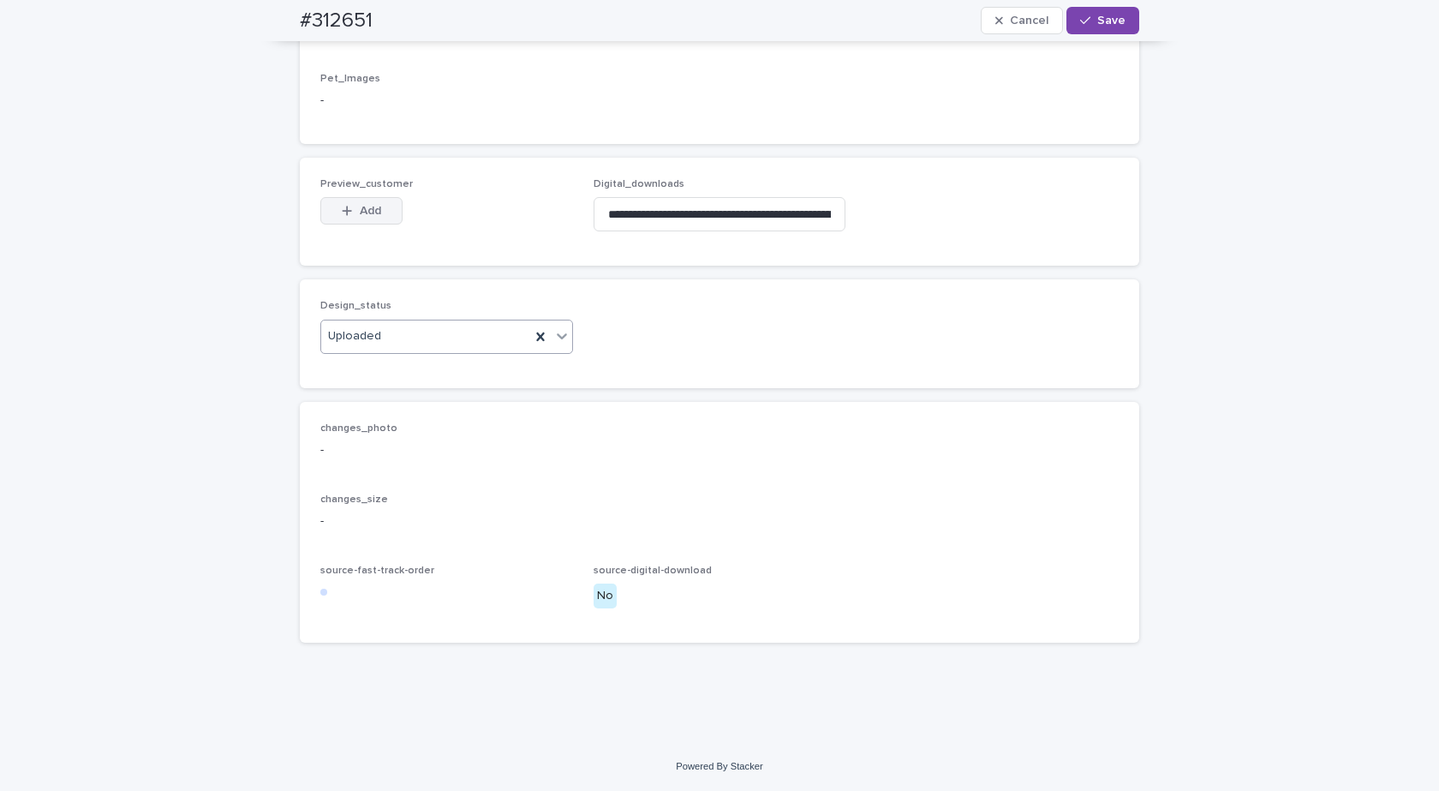
click at [382, 208] on button "Add" at bounding box center [361, 210] width 82 height 27
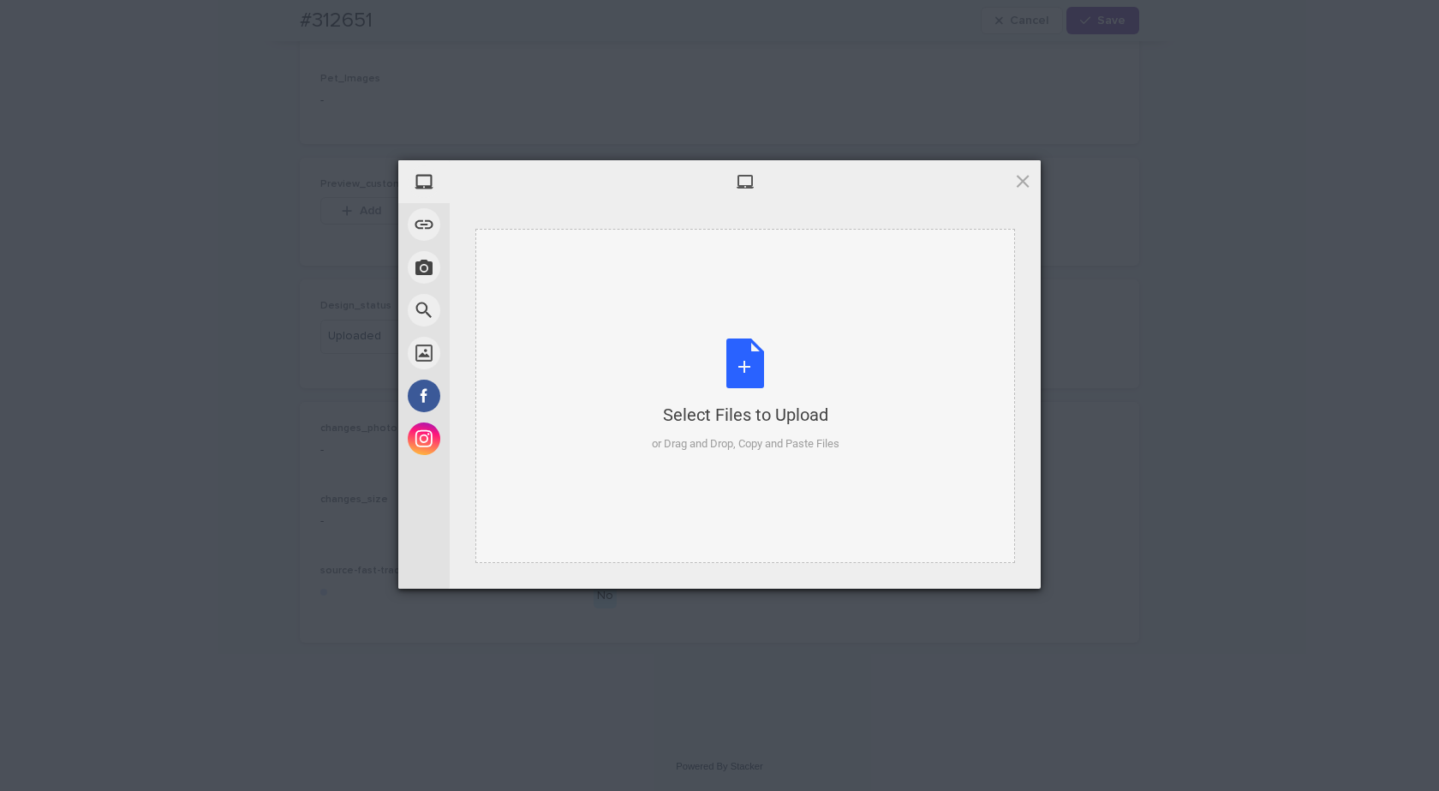
click at [854, 312] on div "Select Files to Upload or Drag and Drop, Copy and Paste Files" at bounding box center [745, 396] width 540 height 334
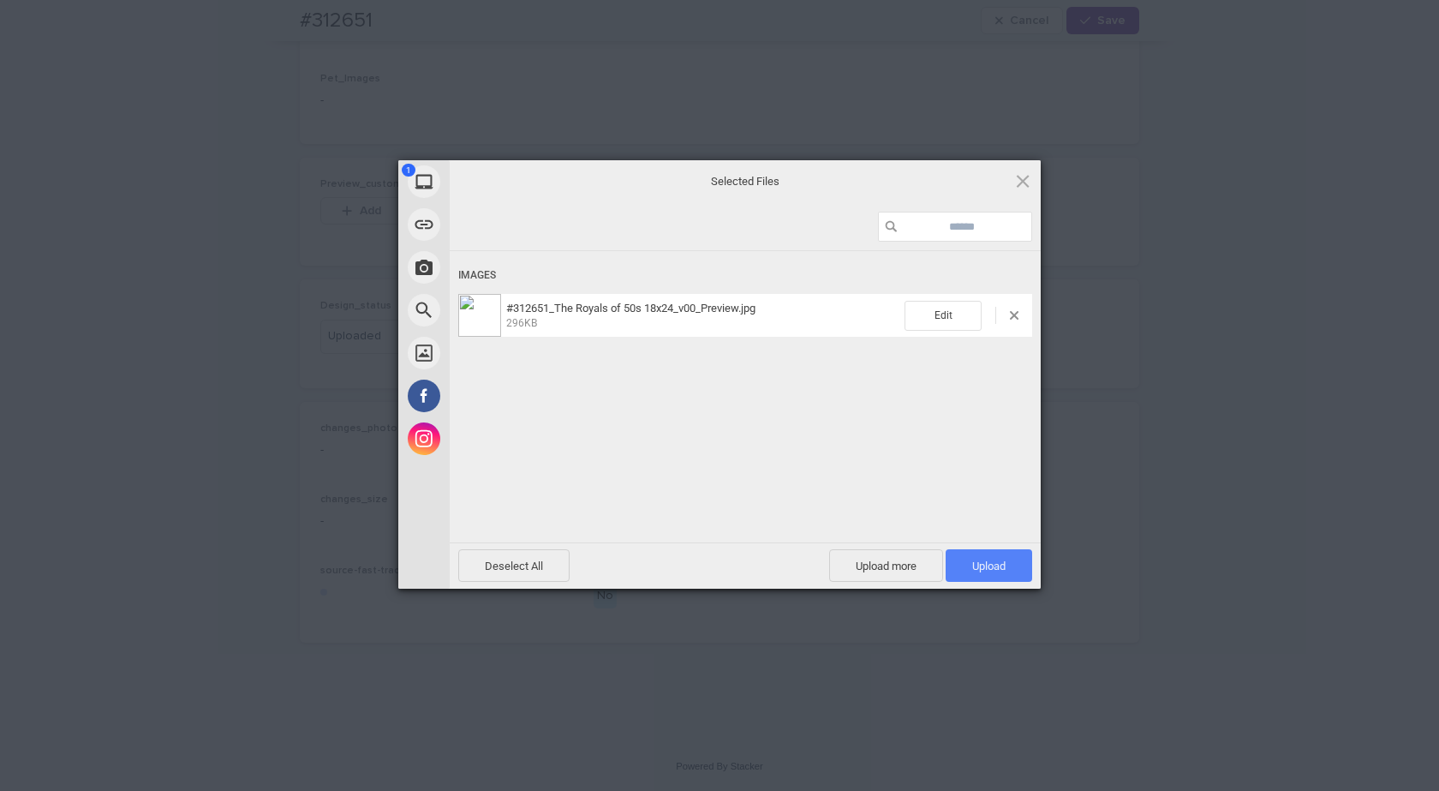
click at [1024, 564] on span "Upload 1" at bounding box center [989, 565] width 87 height 33
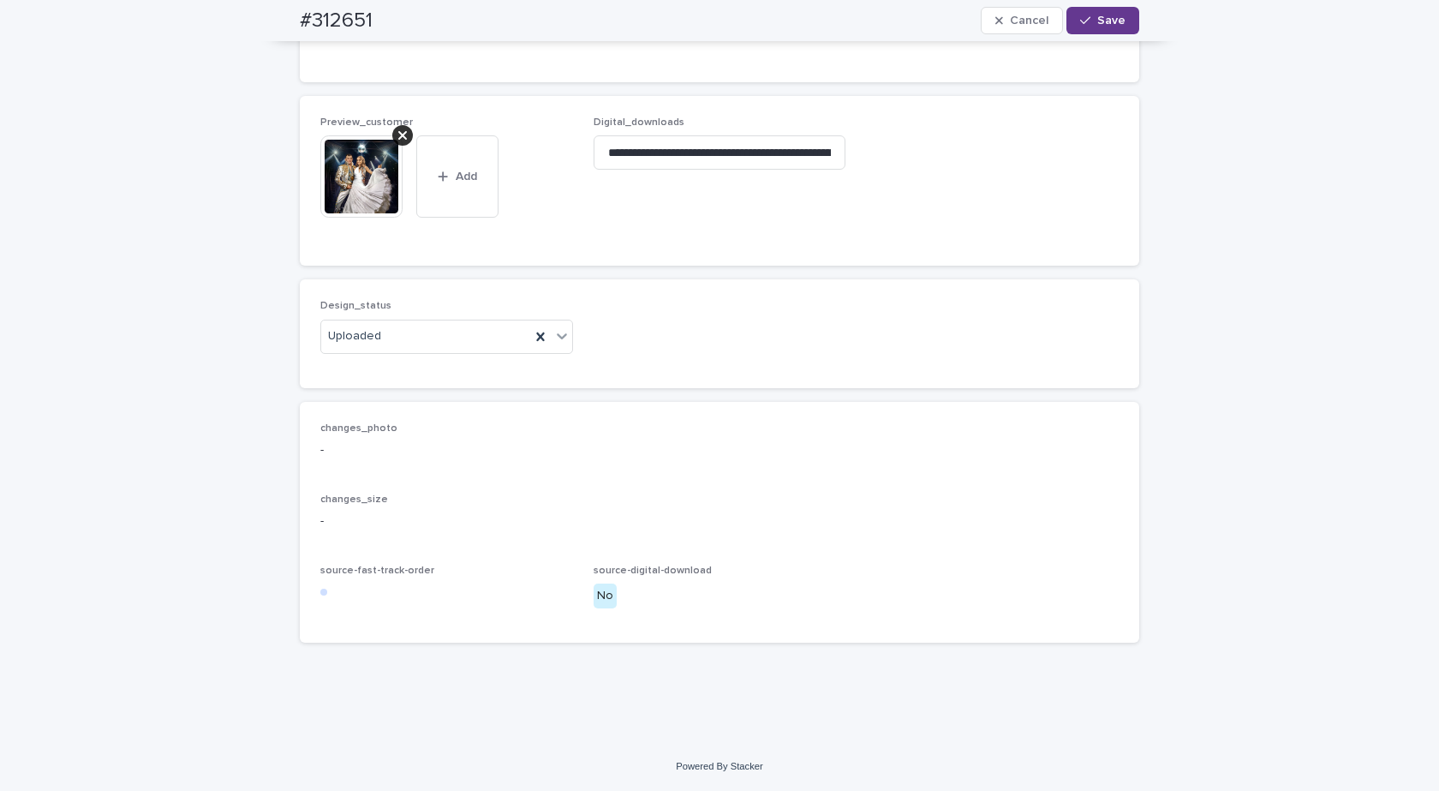
click at [1104, 9] on button "Save" at bounding box center [1102, 20] width 73 height 27
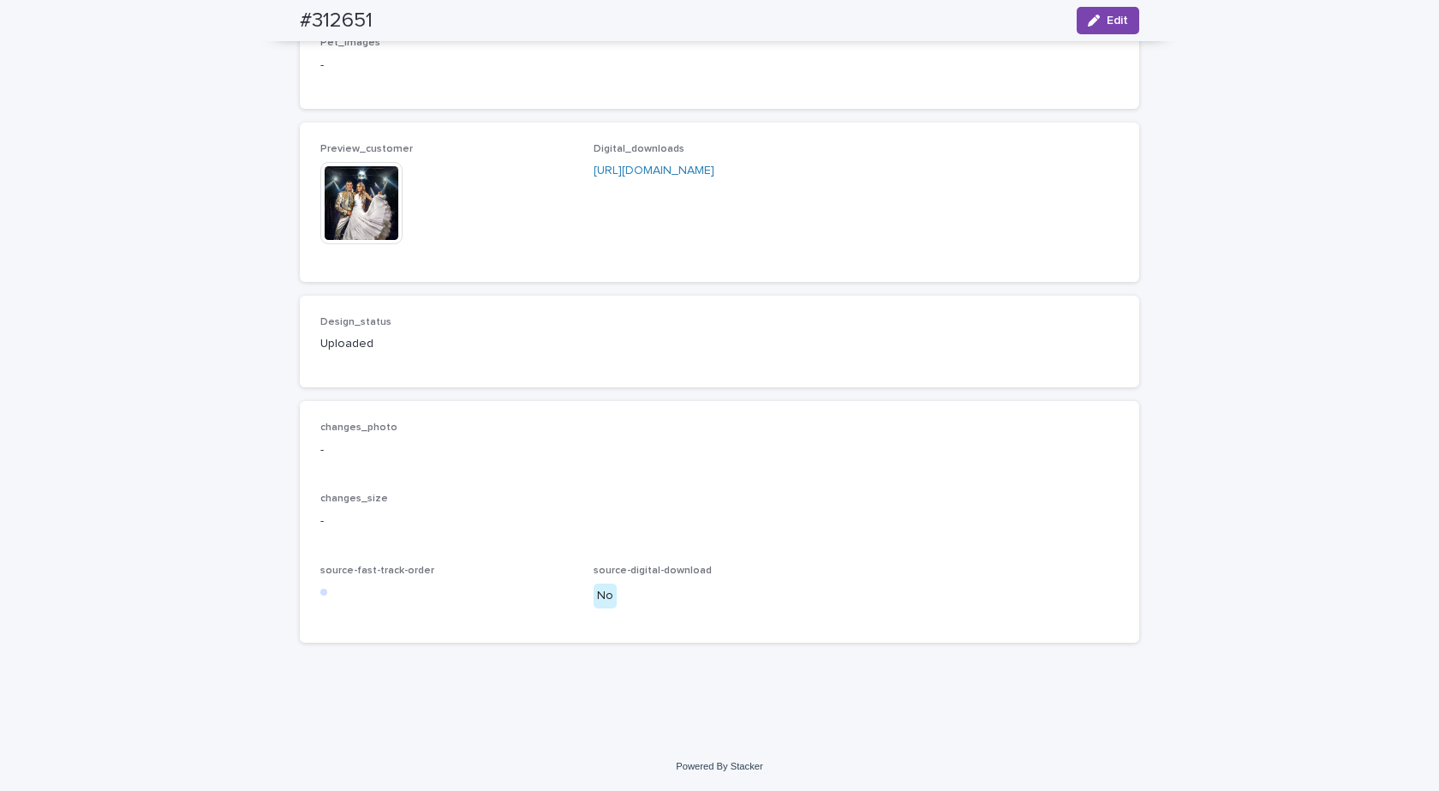
click at [356, 233] on img at bounding box center [361, 203] width 82 height 82
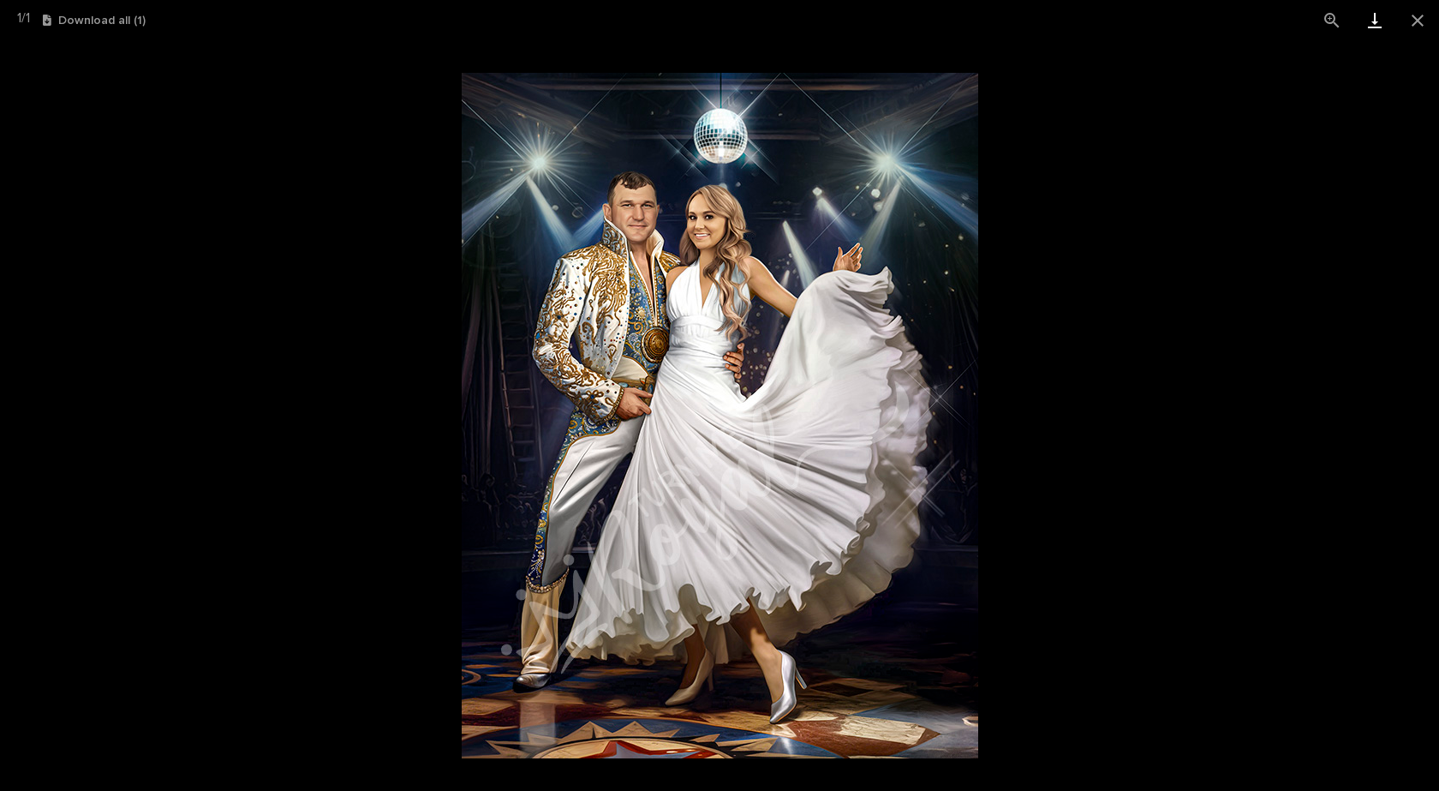
drag, startPoint x: 1412, startPoint y: 24, endPoint x: 1388, endPoint y: 27, distance: 25.0
click at [1413, 24] on button "Close gallery" at bounding box center [1417, 20] width 43 height 40
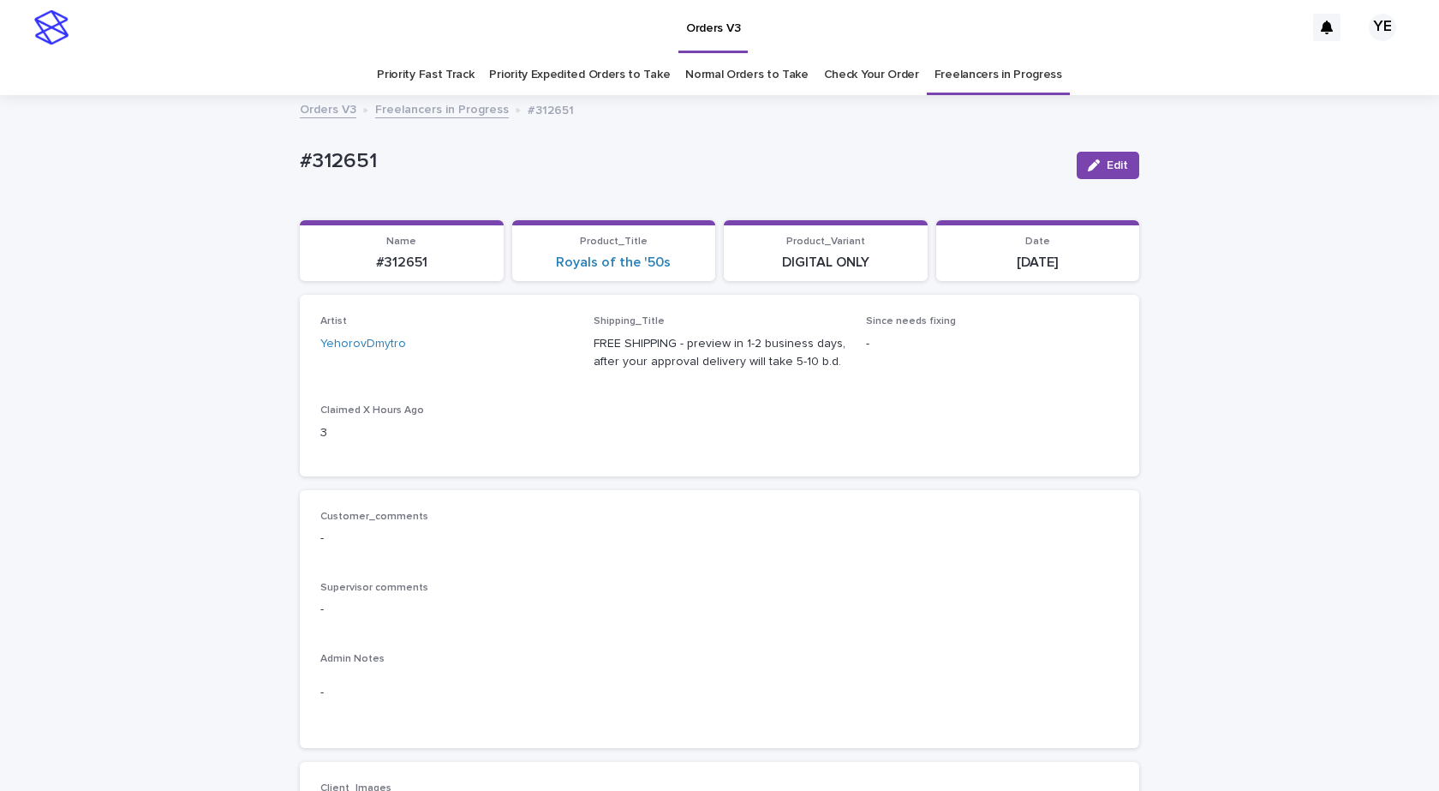
click at [415, 99] on link "Freelancers in Progress" at bounding box center [442, 109] width 134 height 20
